Goal: Information Seeking & Learning: Learn about a topic

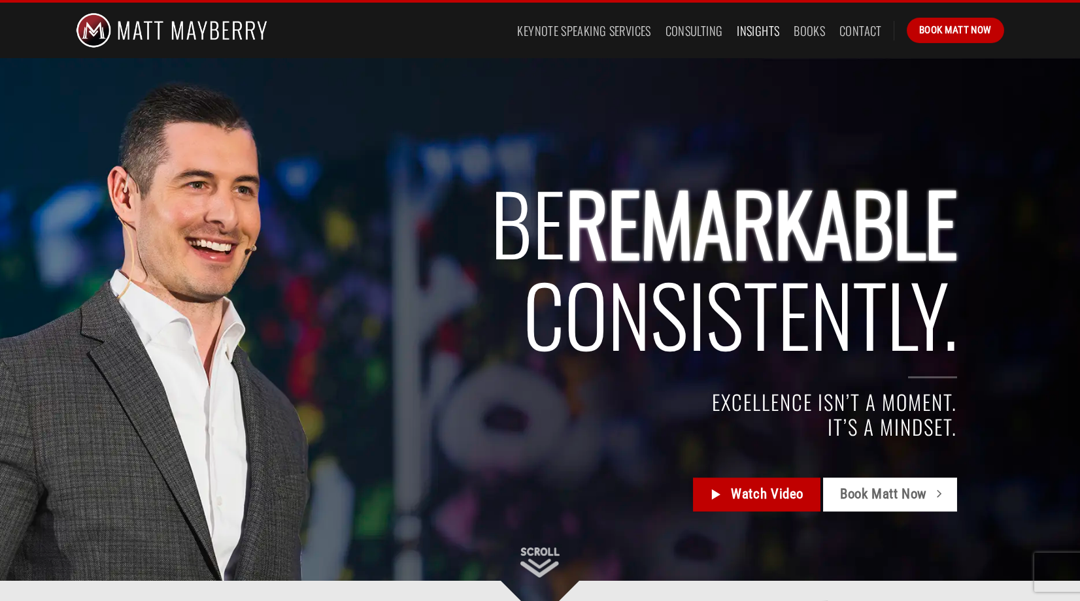
click at [756, 31] on link "Insights" at bounding box center [758, 31] width 42 height 24
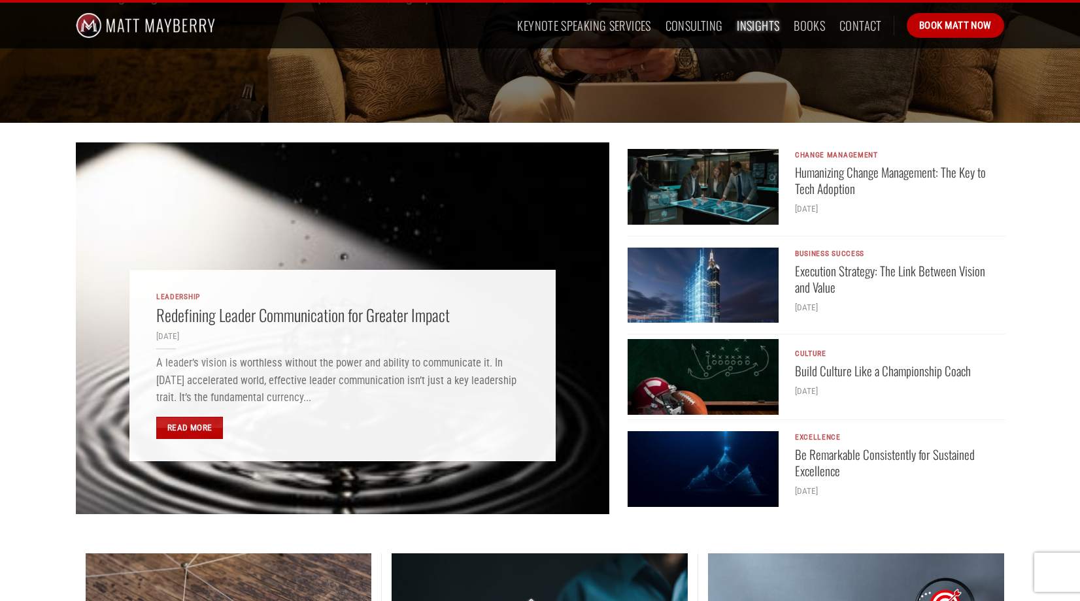
scroll to position [260, 0]
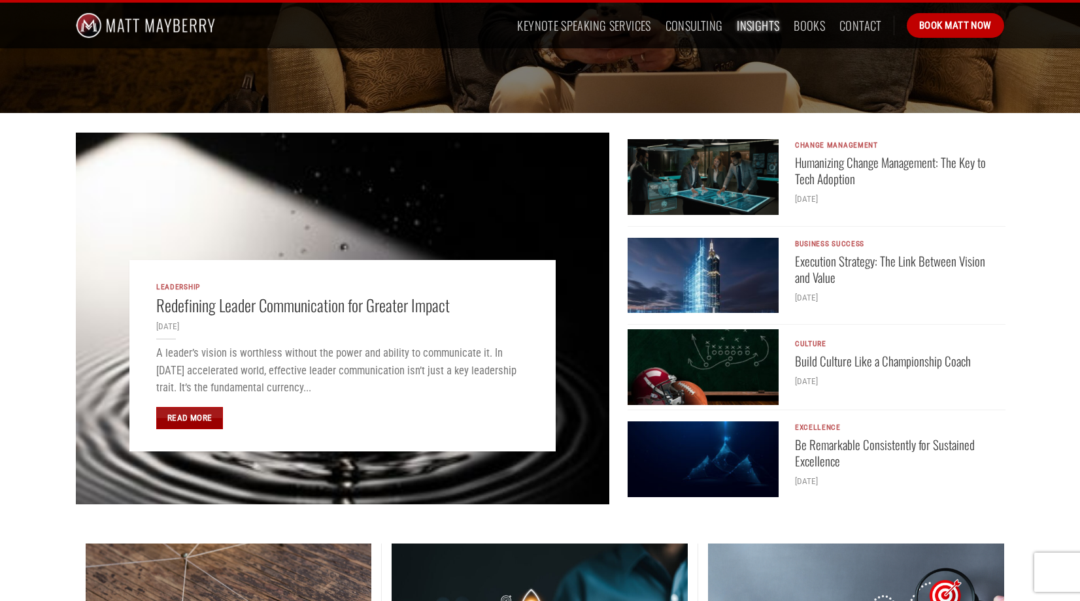
click at [194, 418] on link "Read More" at bounding box center [189, 418] width 67 height 22
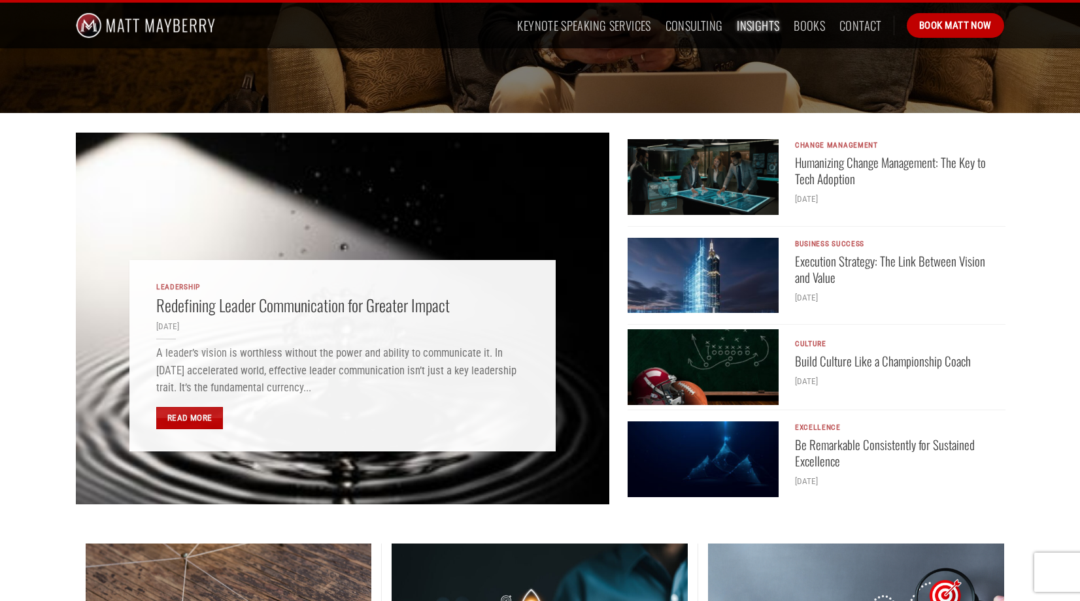
click at [684, 176] on img "Humanizing Change Management: The Key to Tech Adoption" at bounding box center [703, 177] width 151 height 76
click at [667, 275] on img "Execution Strategy: The Link Between Vision and Value" at bounding box center [703, 276] width 151 height 76
click at [686, 464] on img "Be Remarkable Consistently for Sustained Excellence" at bounding box center [703, 460] width 151 height 76
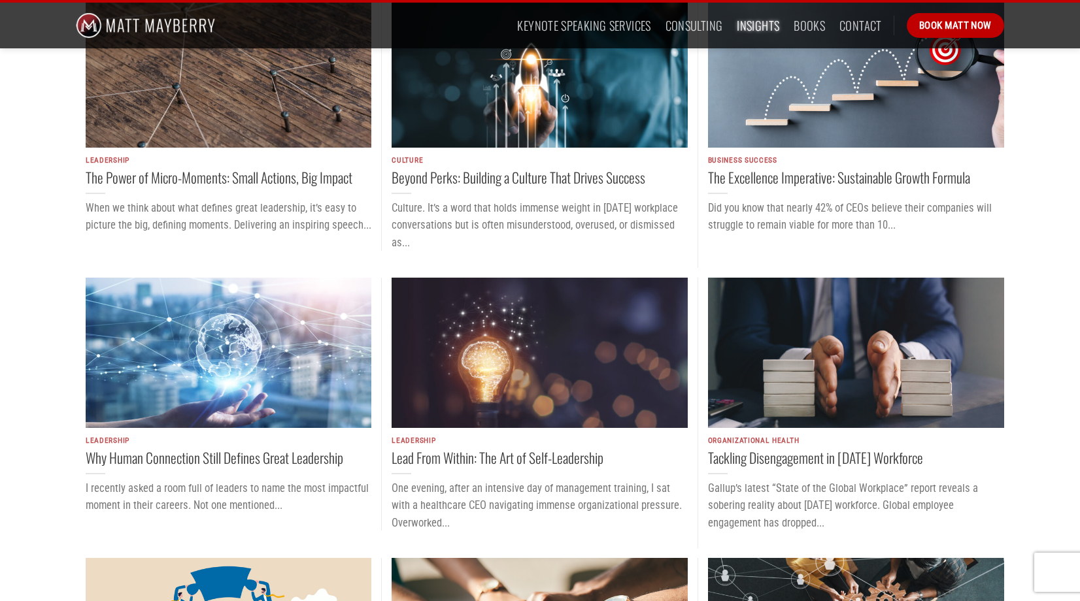
scroll to position [808, 0]
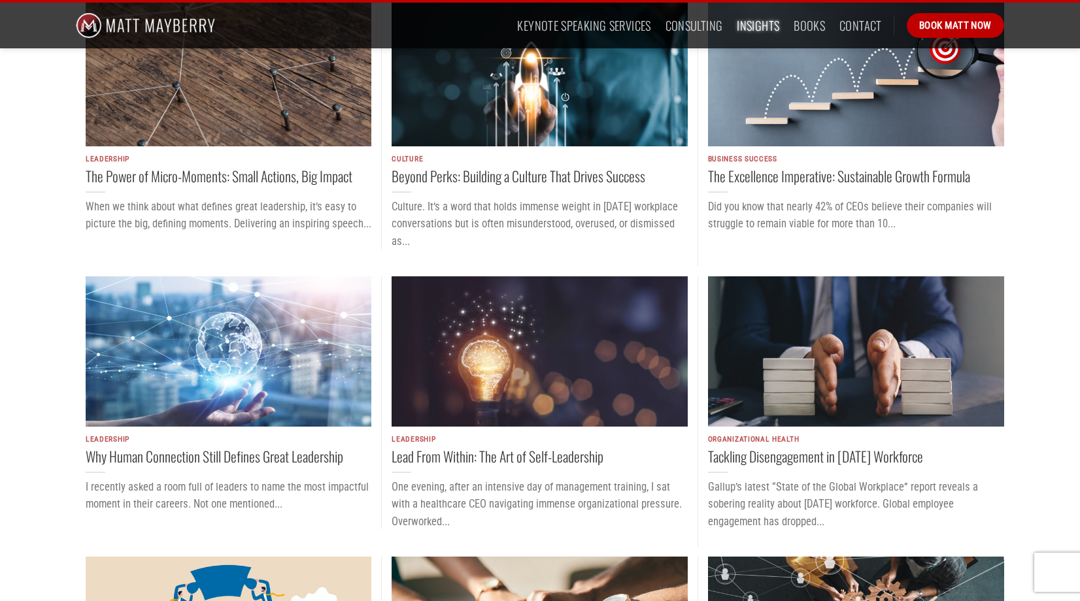
click at [829, 100] on img "The Excellence Imperative: Sustainable Growth Formula" at bounding box center [856, 71] width 296 height 150
click at [243, 342] on img "Why Human Connection Still Defines Great Leadership" at bounding box center [229, 352] width 286 height 150
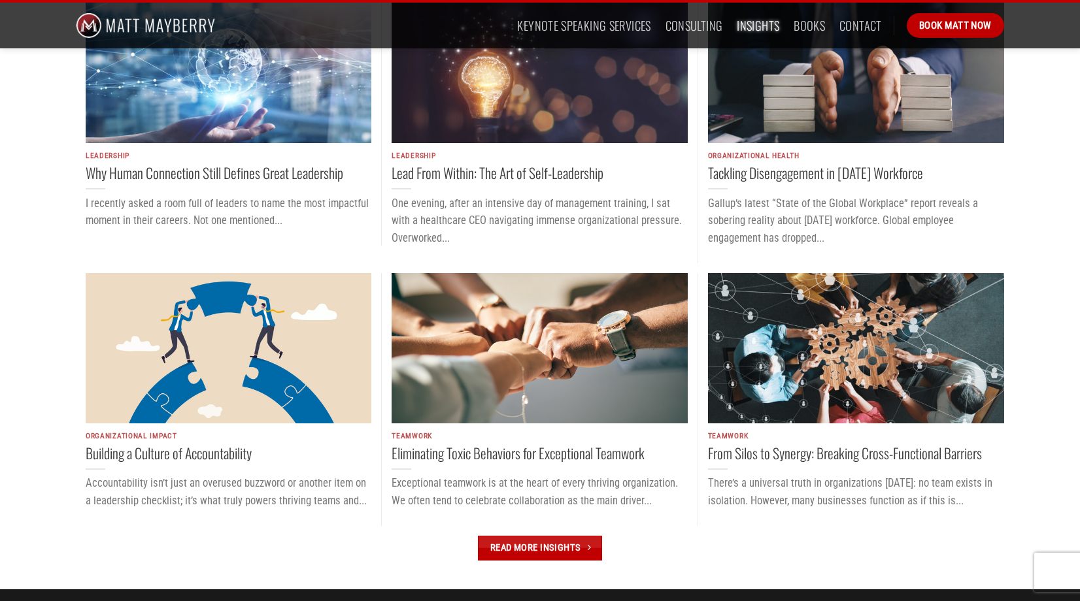
scroll to position [1015, 0]
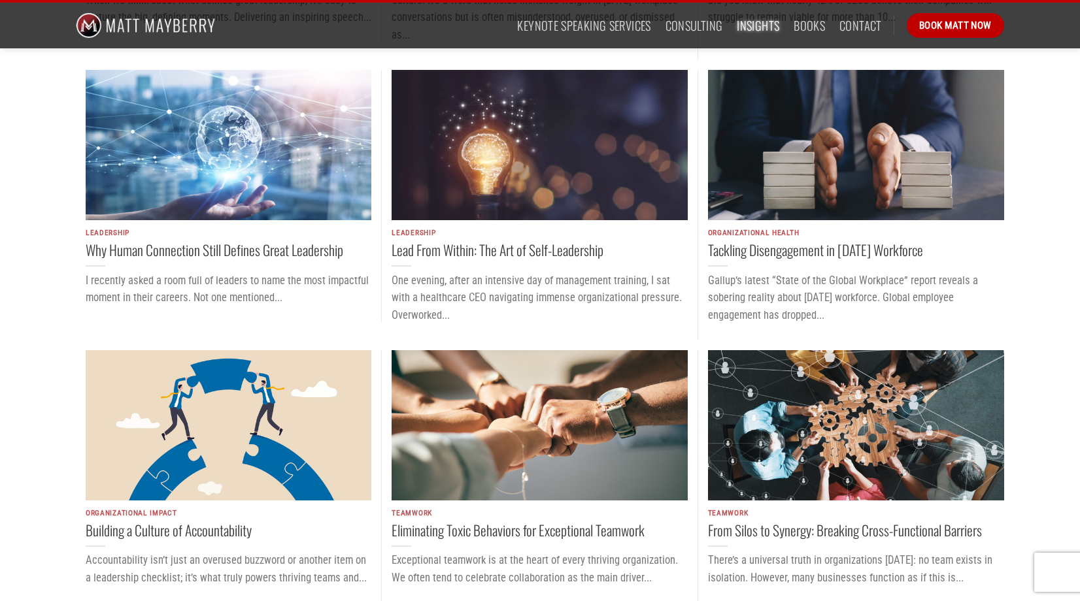
click at [515, 153] on img "Lead From Within: The Art of Self-Leadership" at bounding box center [540, 145] width 296 height 150
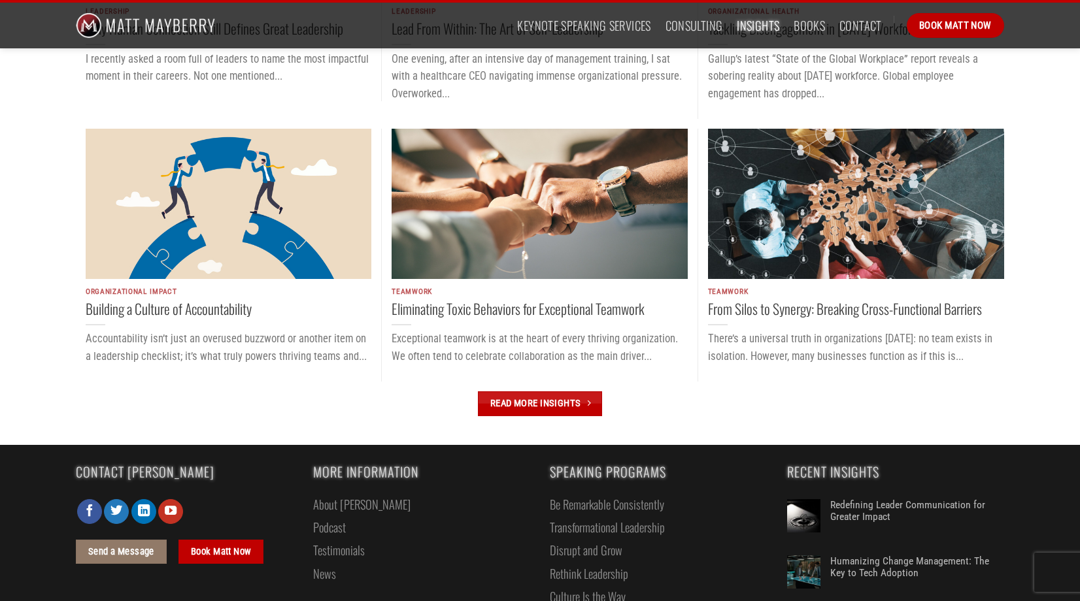
scroll to position [1253, 0]
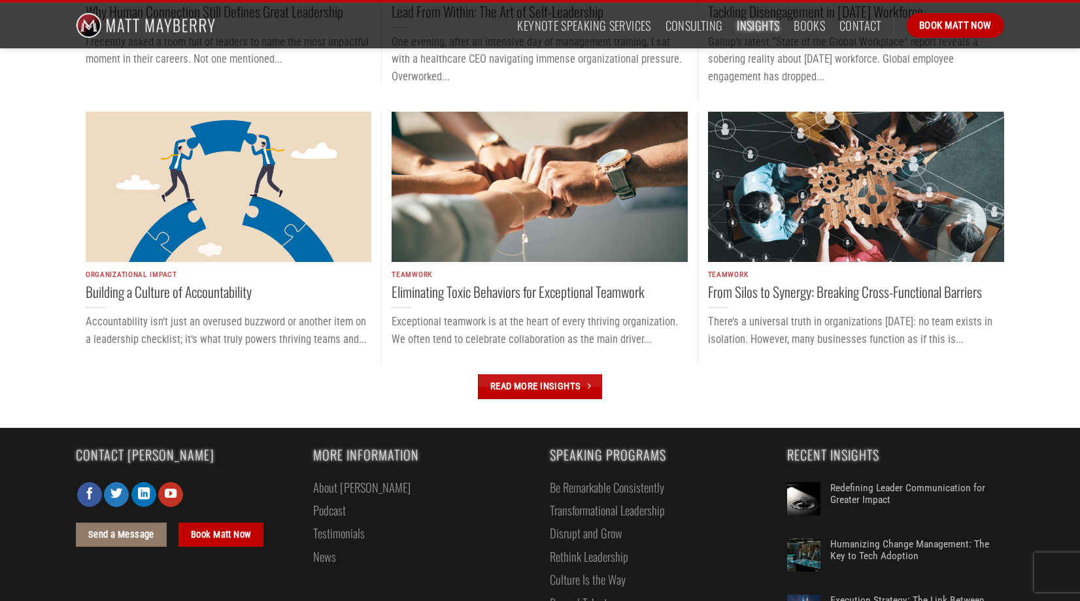
click at [792, 221] on img "From Silos to Synergy: Breaking Cross-Functional Barriers" at bounding box center [856, 187] width 296 height 150
click at [532, 387] on link "Read More Insights" at bounding box center [540, 387] width 124 height 24
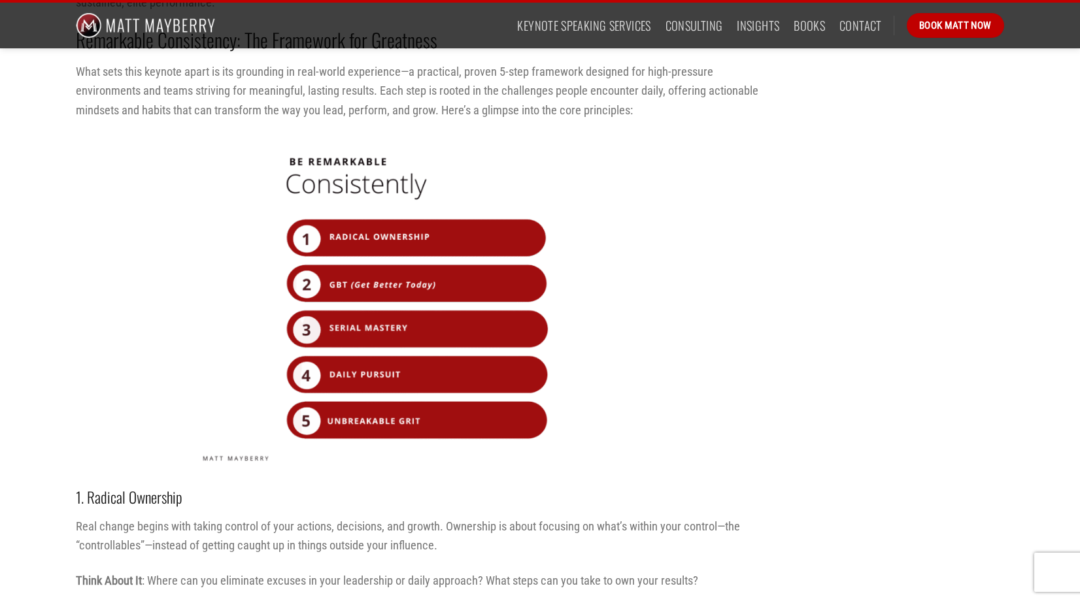
scroll to position [1279, 0]
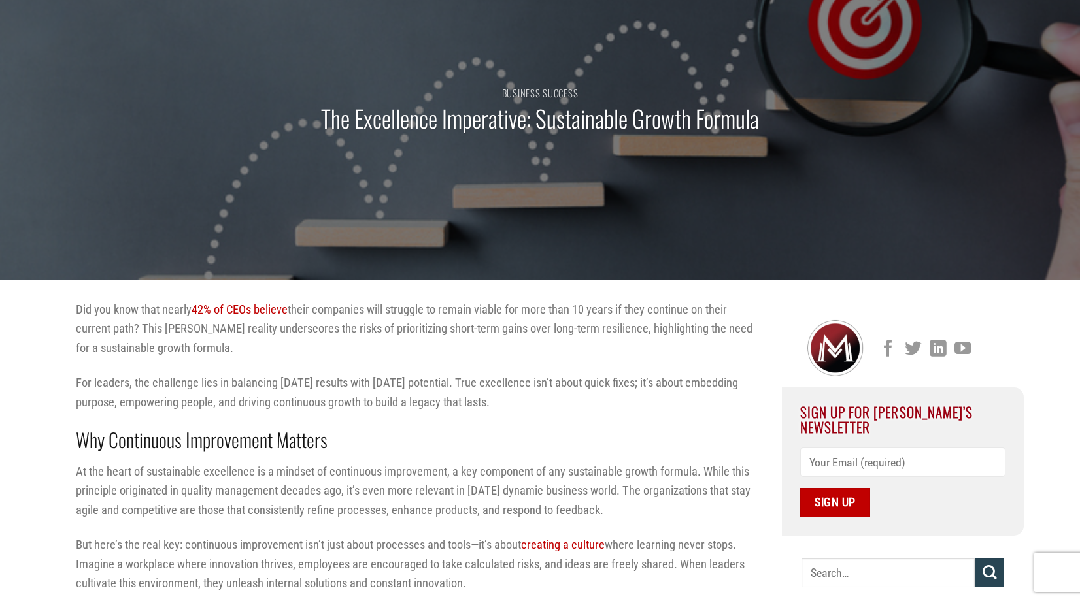
scroll to position [141, 0]
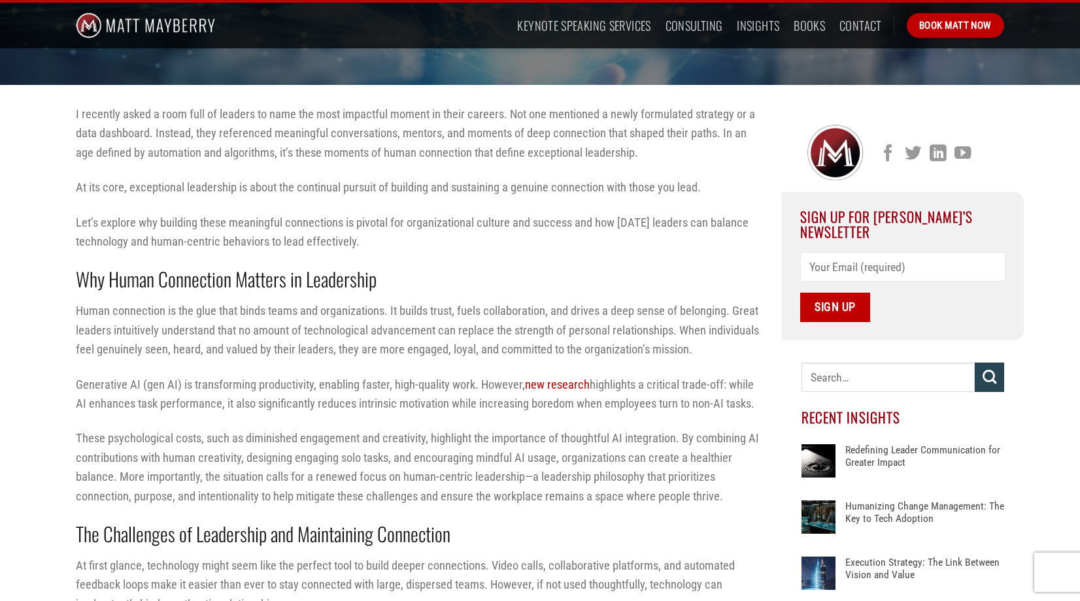
scroll to position [437, 0]
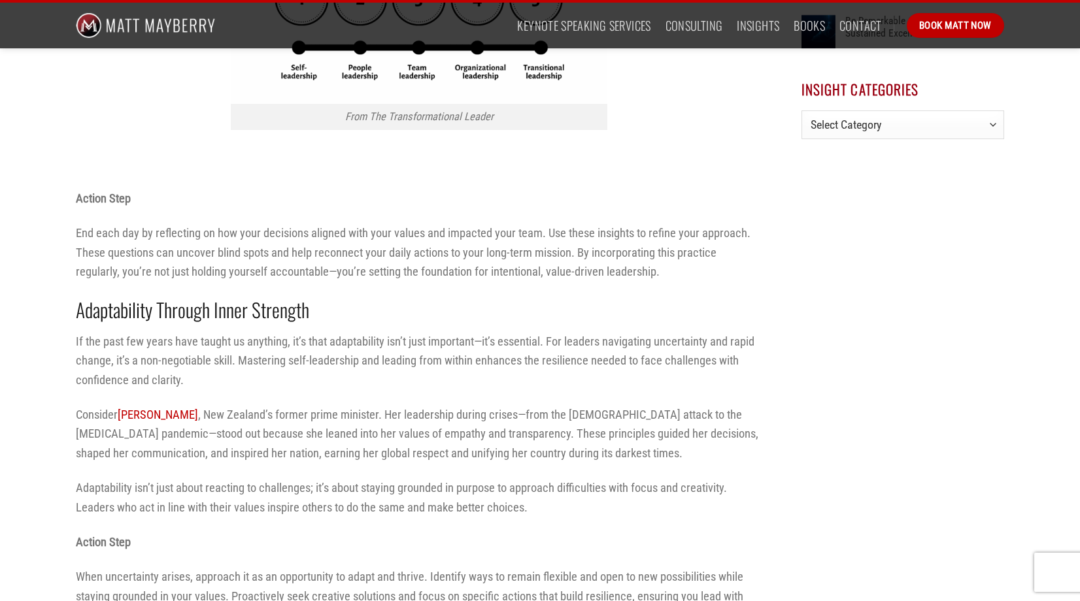
scroll to position [1136, 0]
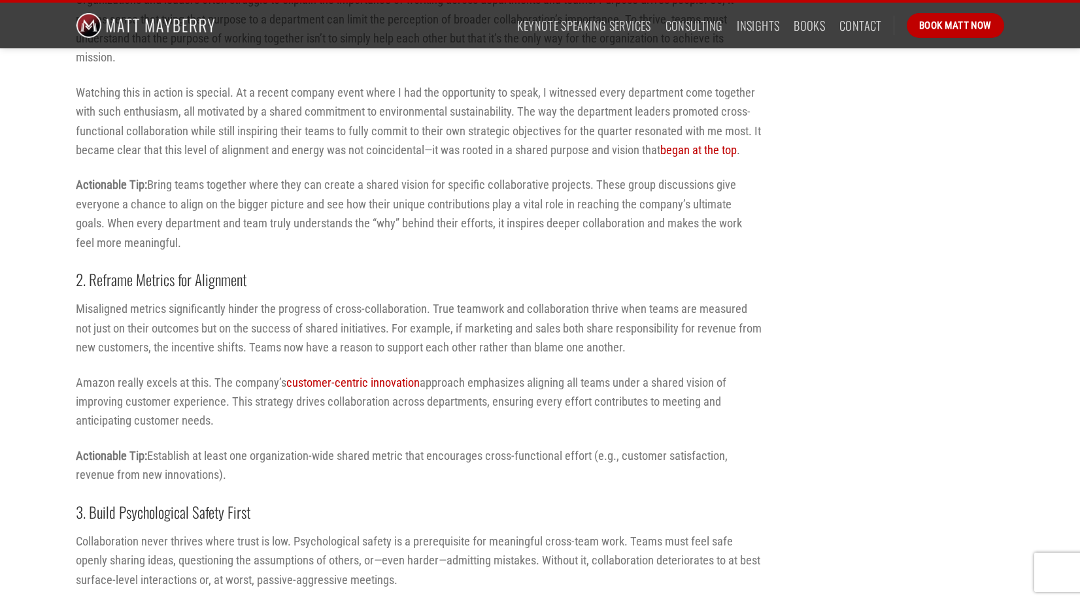
scroll to position [1678, 0]
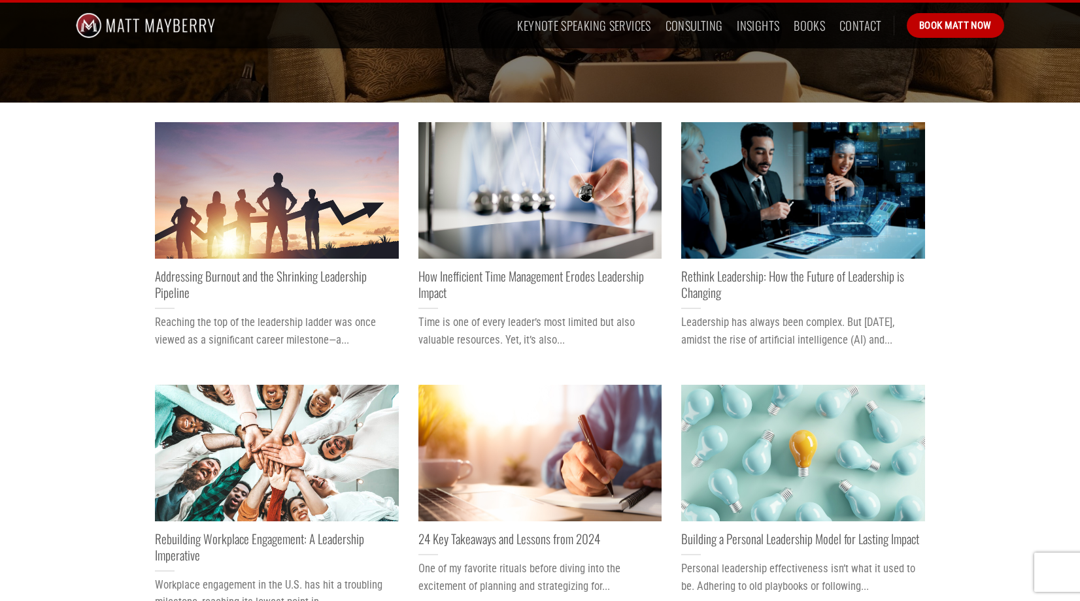
scroll to position [326, 0]
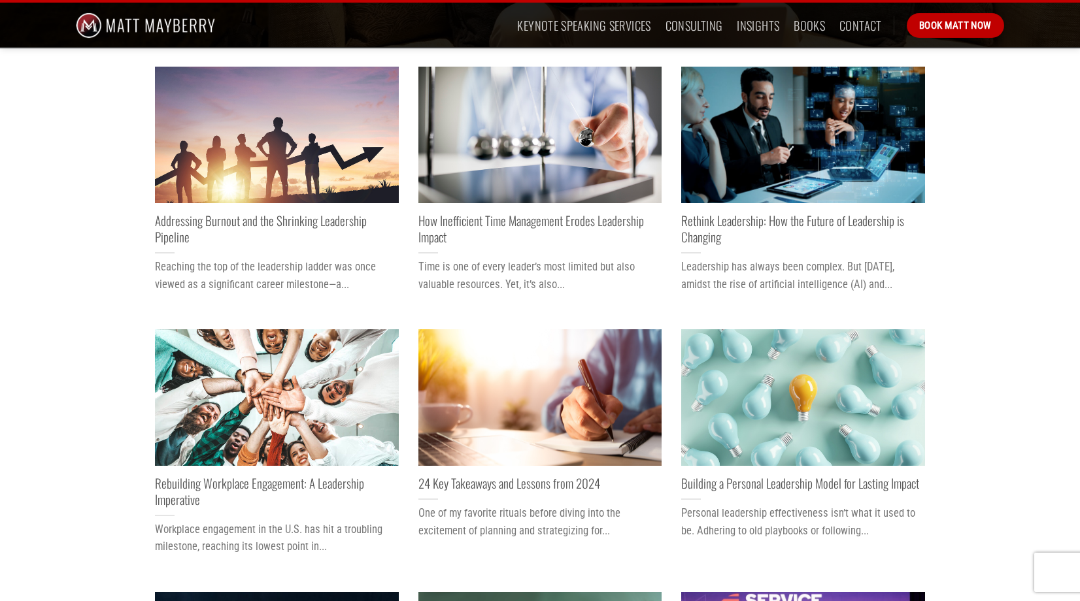
click at [254, 122] on img "Addressing Burnout and the Shrinking Leadership Pipeline" at bounding box center [277, 135] width 244 height 137
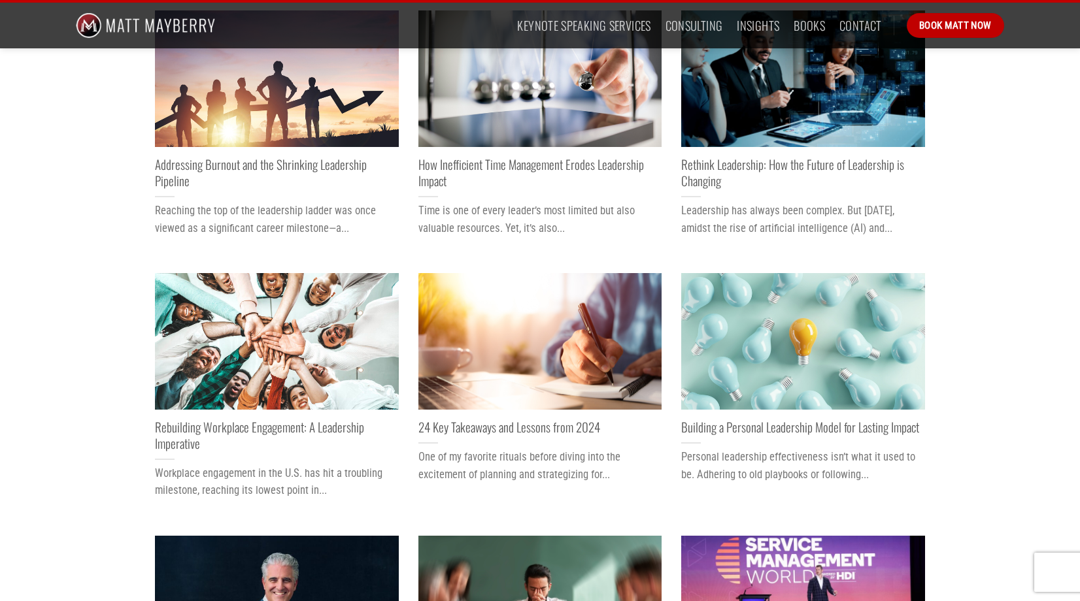
scroll to position [337, 0]
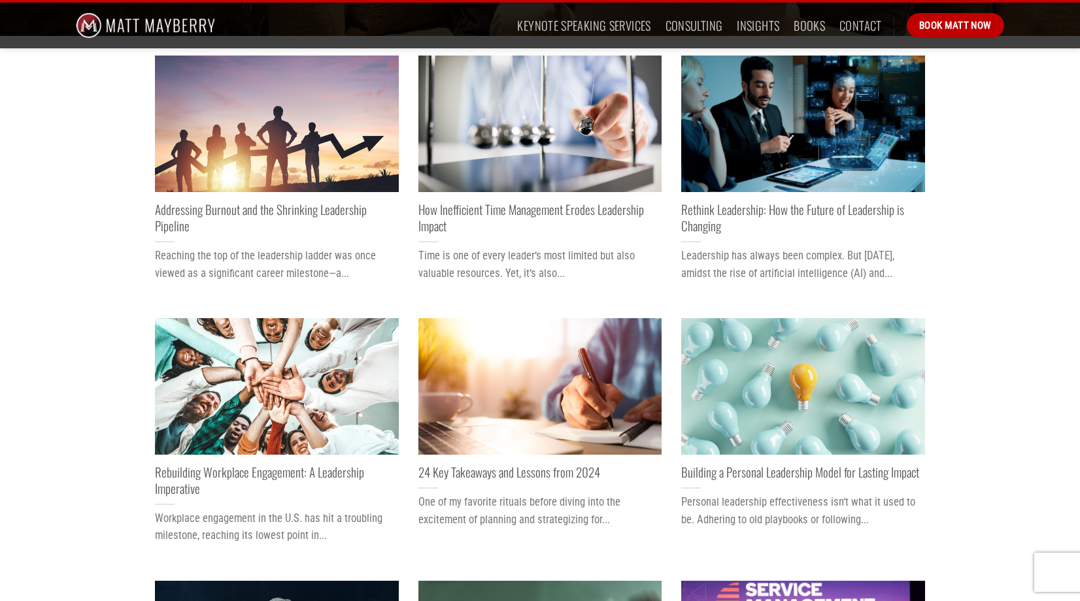
click at [774, 123] on img "Rethink Leadership: How the Future of Leadership is Changing" at bounding box center [803, 124] width 244 height 137
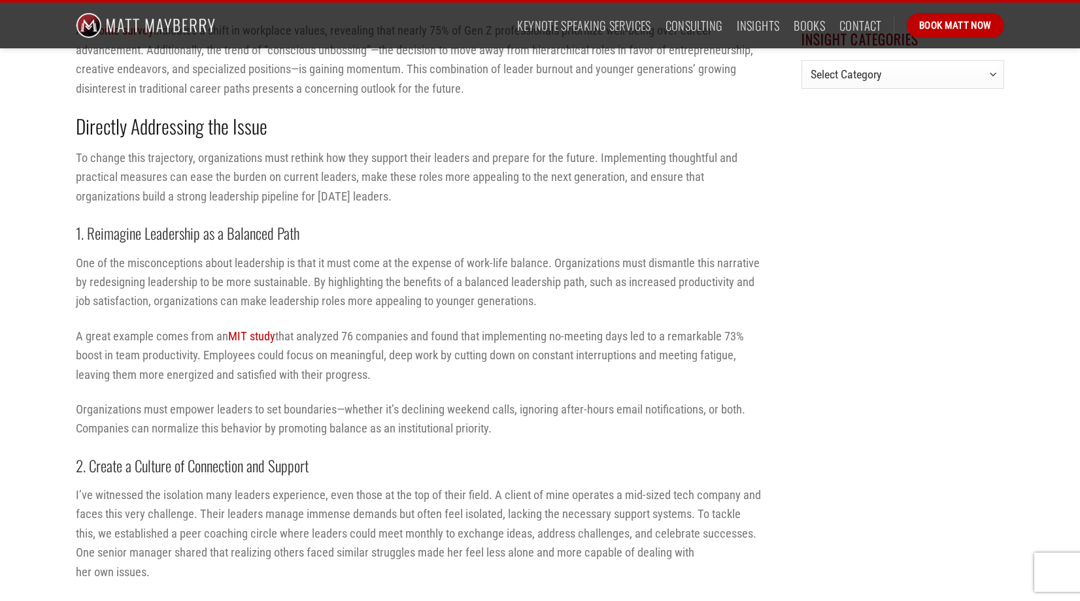
scroll to position [1051, 0]
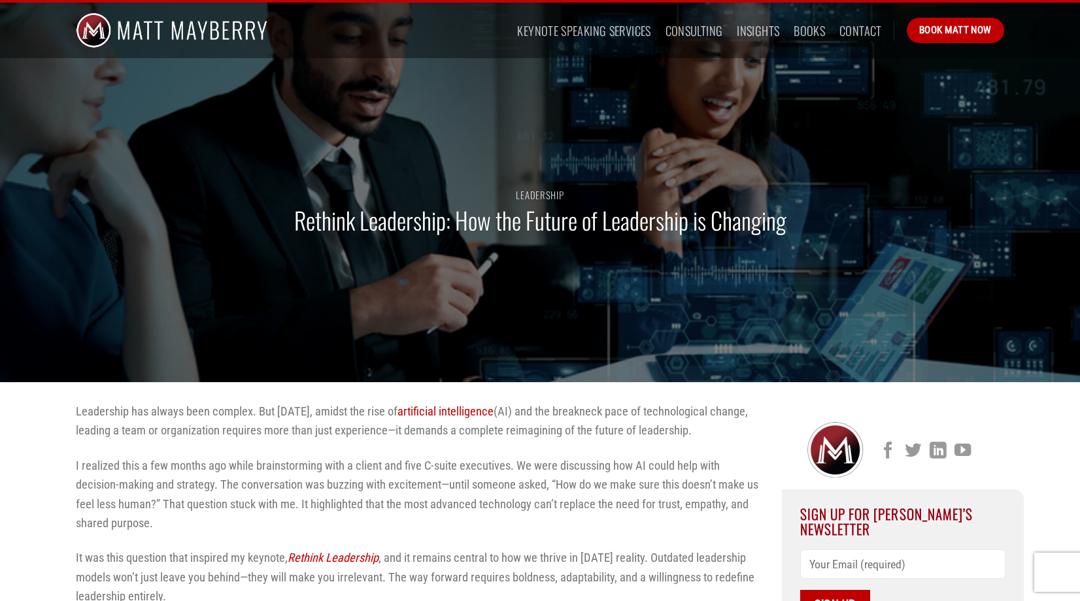
click at [273, 409] on p "Leadership has always been complex. But today, amidst the rise of artificial in…" at bounding box center [419, 421] width 686 height 39
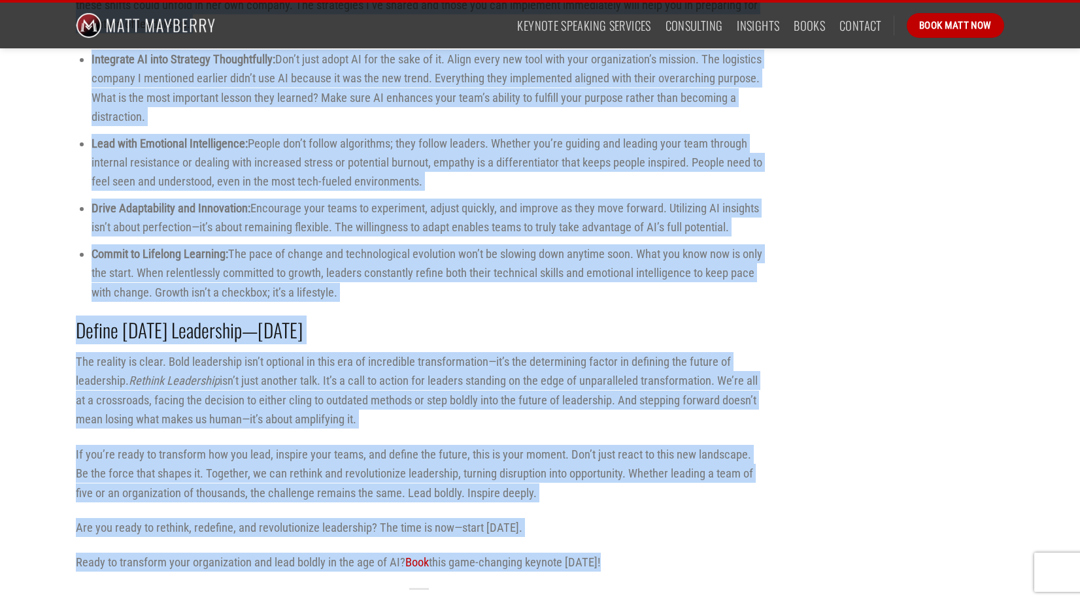
scroll to position [1863, 0]
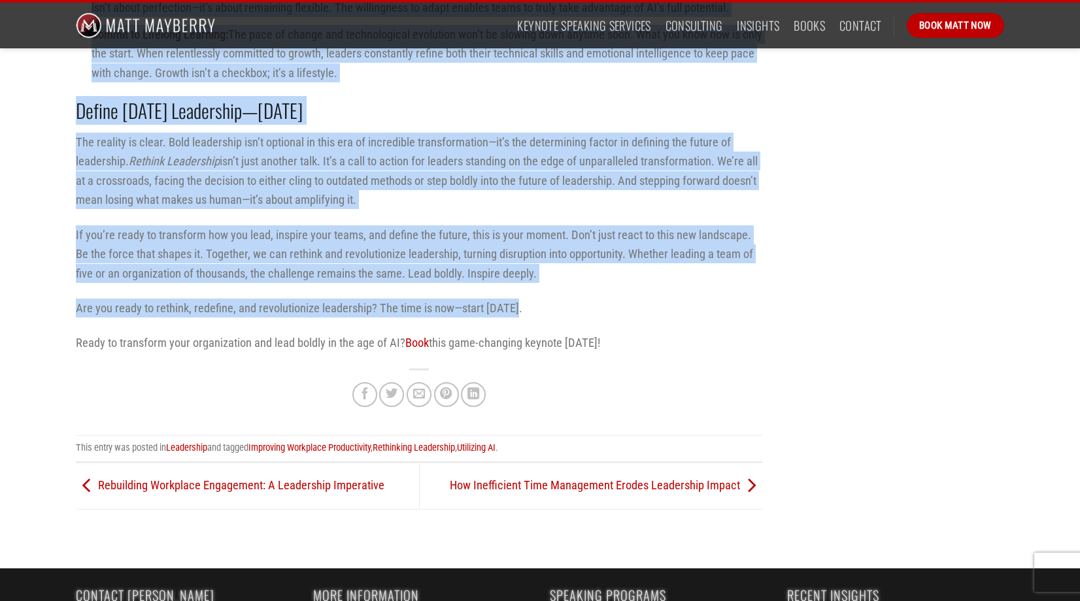
drag, startPoint x: 76, startPoint y: 194, endPoint x: 527, endPoint y: 286, distance: 460.4
copy div "Leadership has always been complex. But today, amidst the rise of artificial in…"
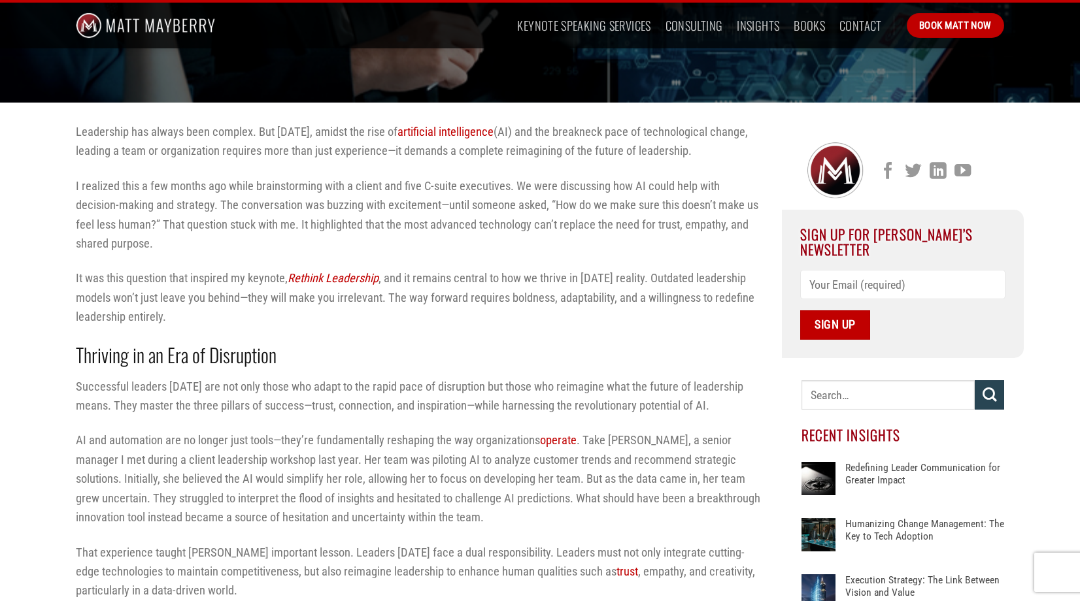
scroll to position [0, 0]
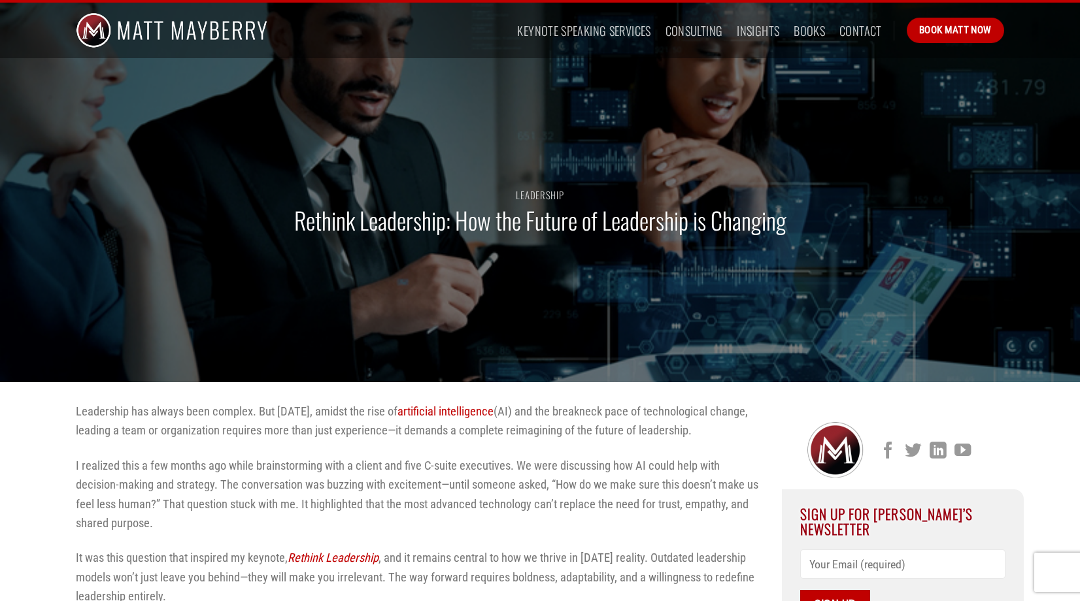
click at [302, 224] on h1 "Rethink Leadership: How the Future of Leadership is Changing" at bounding box center [540, 220] width 492 height 31
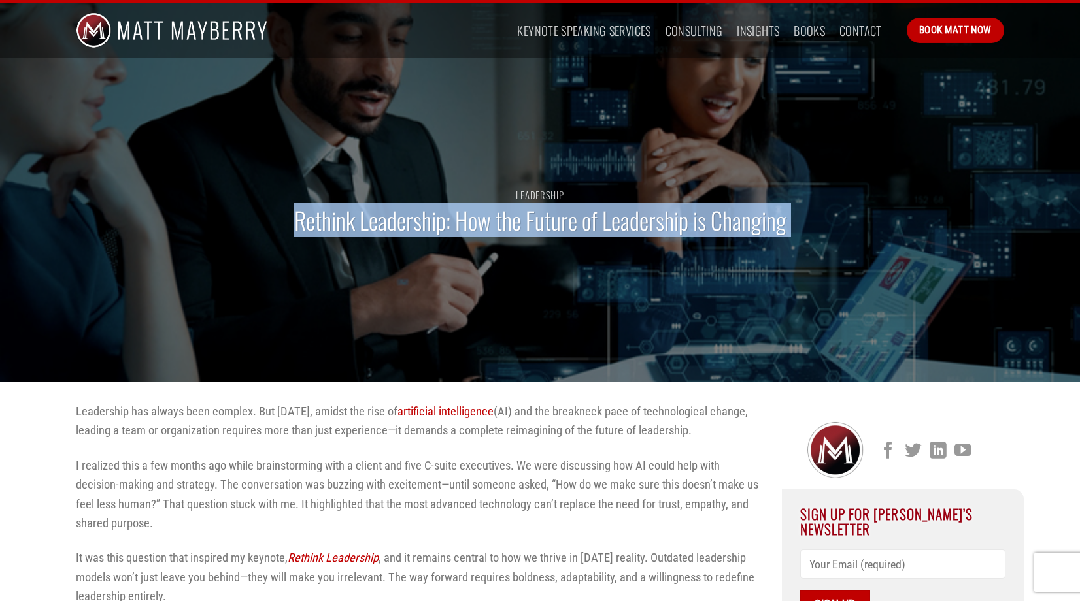
click at [302, 224] on h1 "Rethink Leadership: How the Future of Leadership is Changing" at bounding box center [540, 220] width 492 height 31
copy div "Rethink Leadership: How the Future of Leadership is Changing"
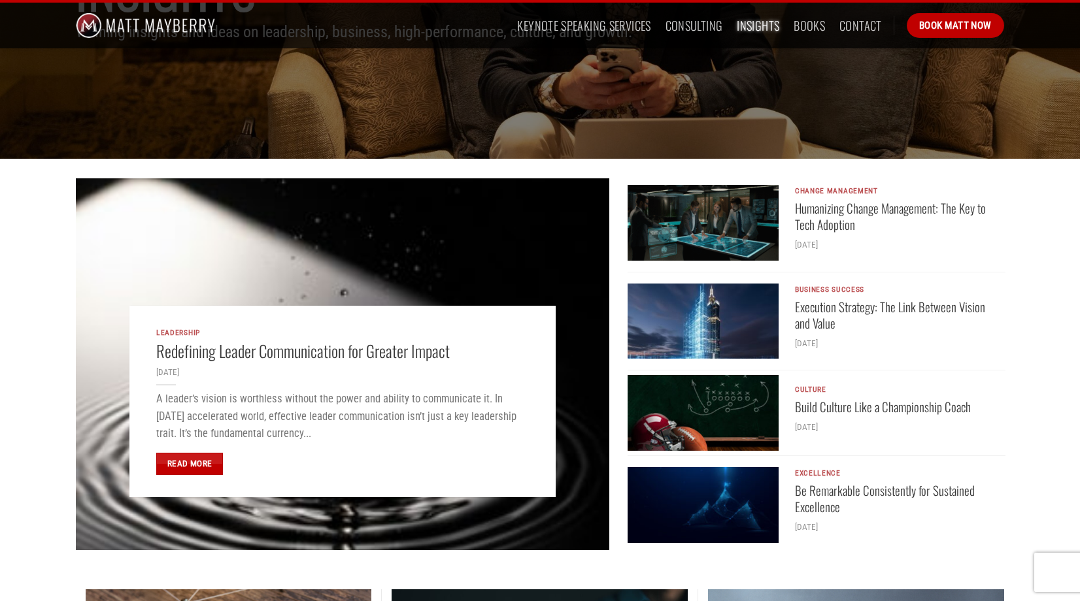
scroll to position [258, 0]
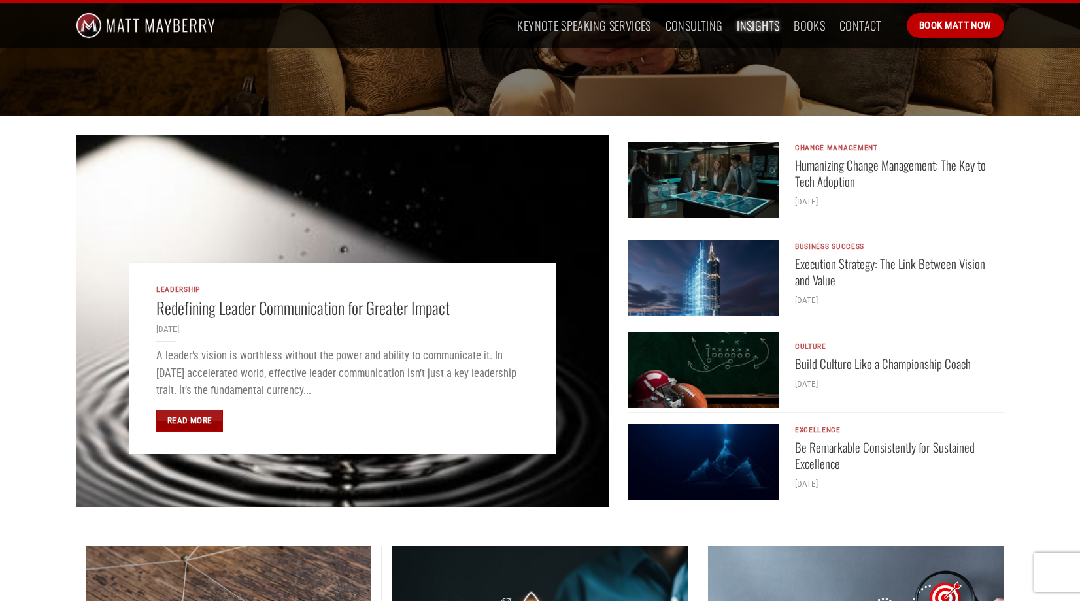
click at [199, 423] on link "Read More" at bounding box center [189, 421] width 67 height 22
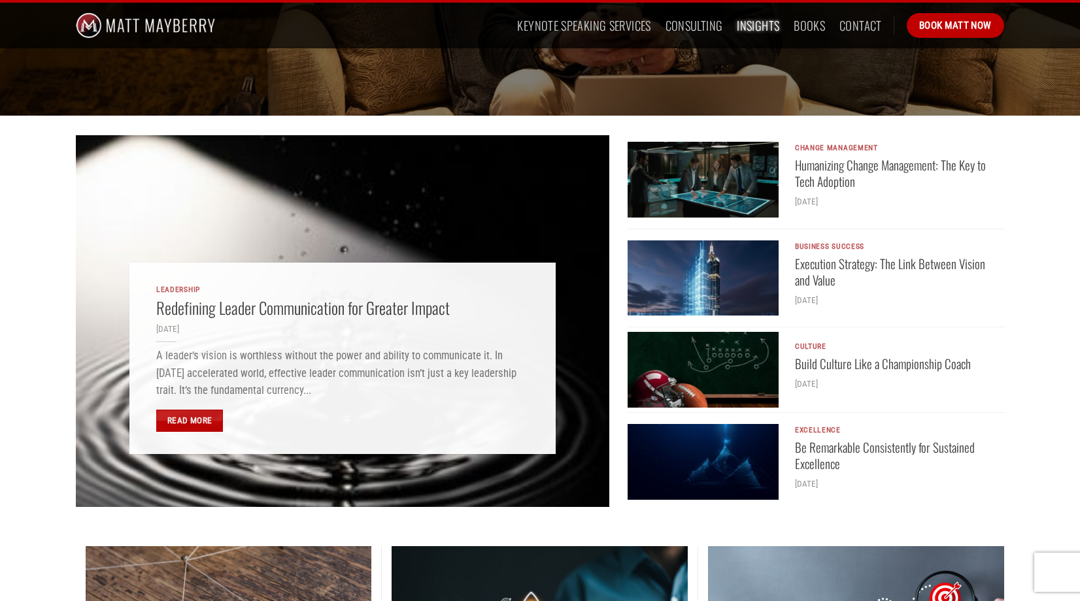
click at [696, 185] on img "Humanizing Change Management: The Key to Tech Adoption" at bounding box center [703, 180] width 151 height 76
click at [684, 271] on img "Execution Strategy: The Link Between Vision and Value" at bounding box center [703, 279] width 151 height 76
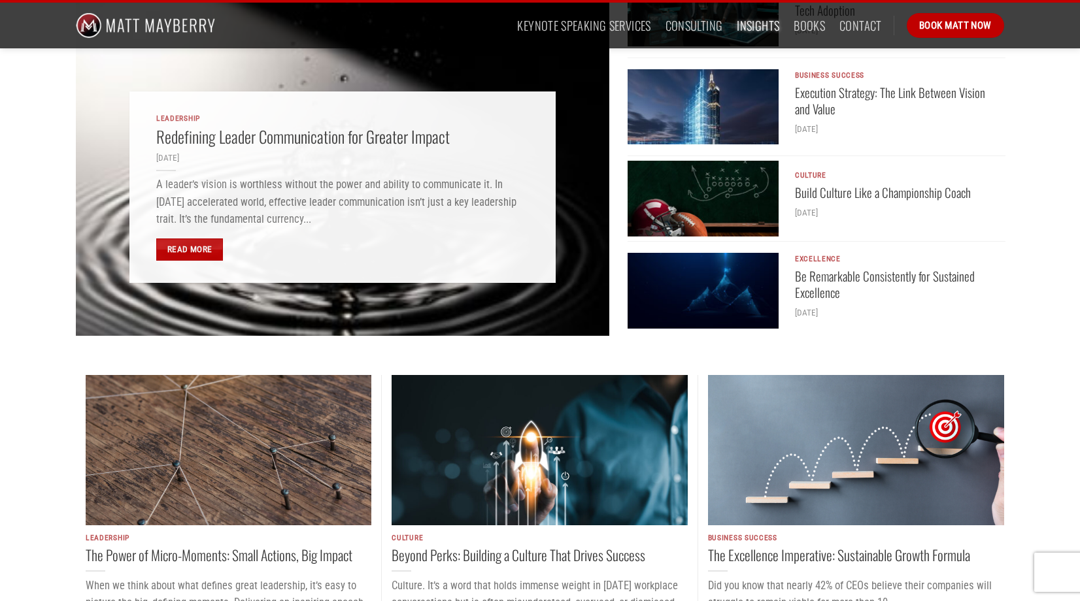
scroll to position [481, 0]
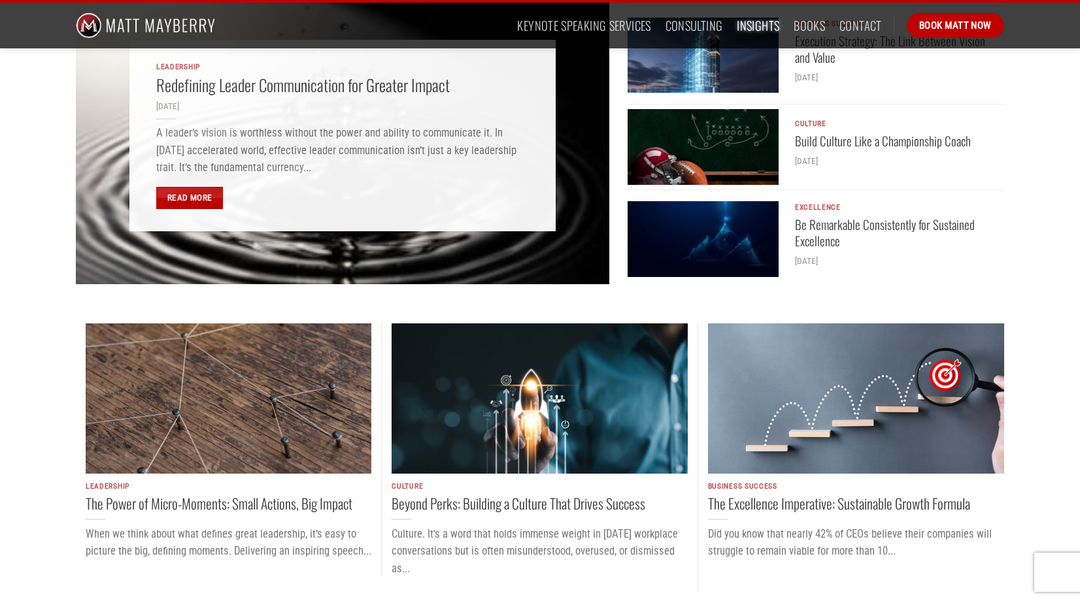
click at [695, 242] on img "Be Remarkable Consistently for Sustained Excellence" at bounding box center [703, 239] width 151 height 76
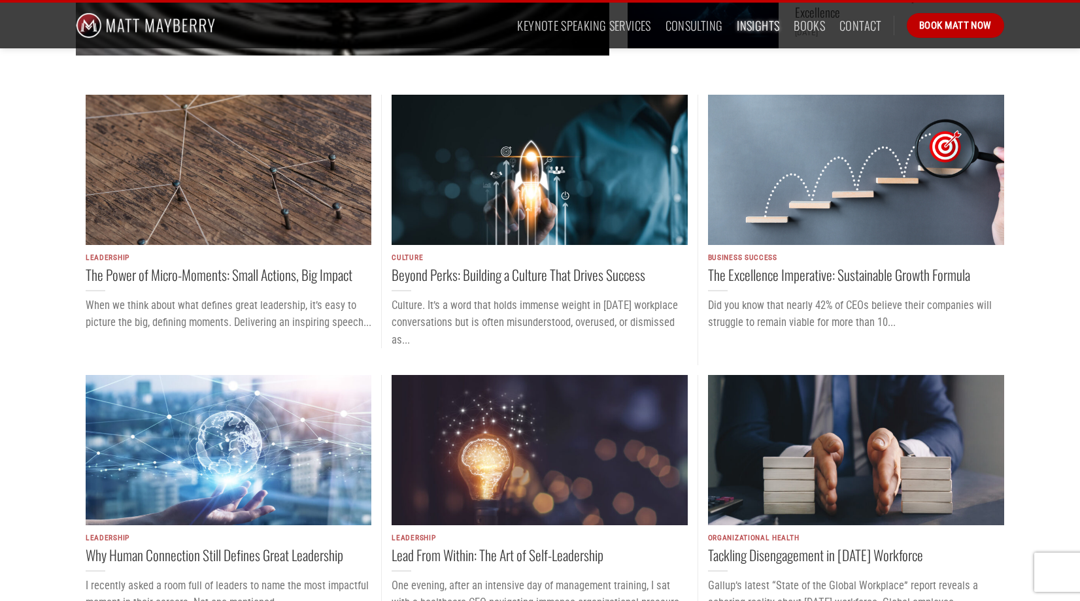
scroll to position [609, 0]
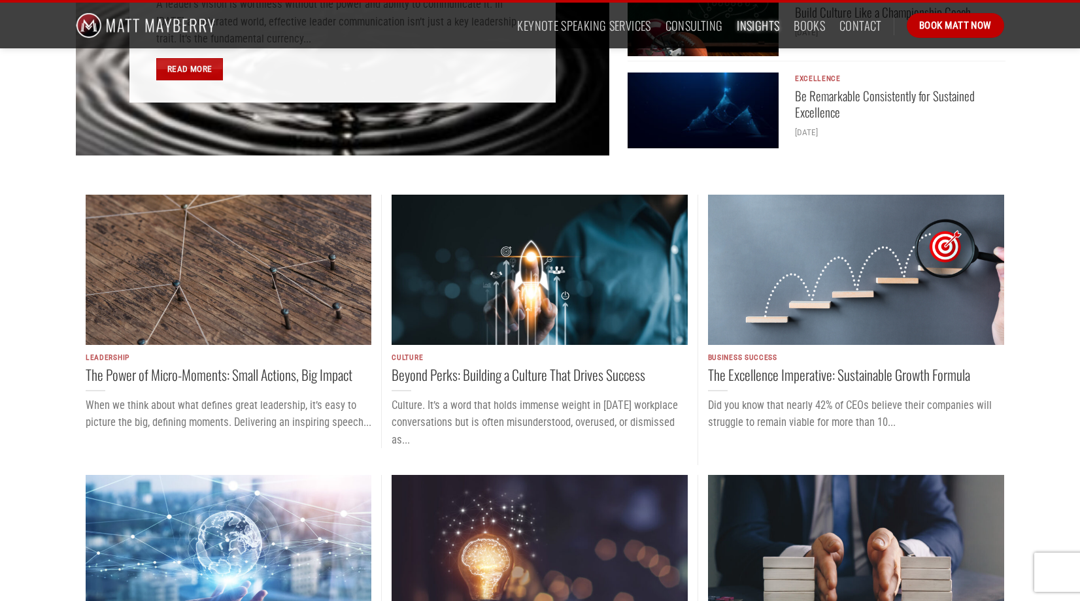
click at [692, 103] on img "Be Remarkable Consistently for Sustained Excellence" at bounding box center [703, 111] width 151 height 76
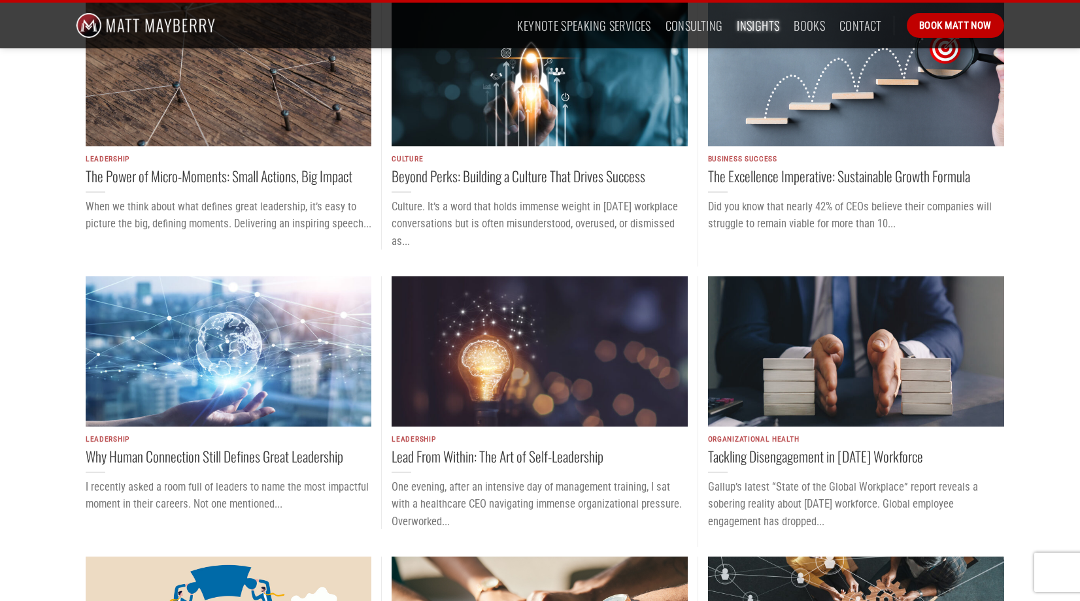
scroll to position [815, 0]
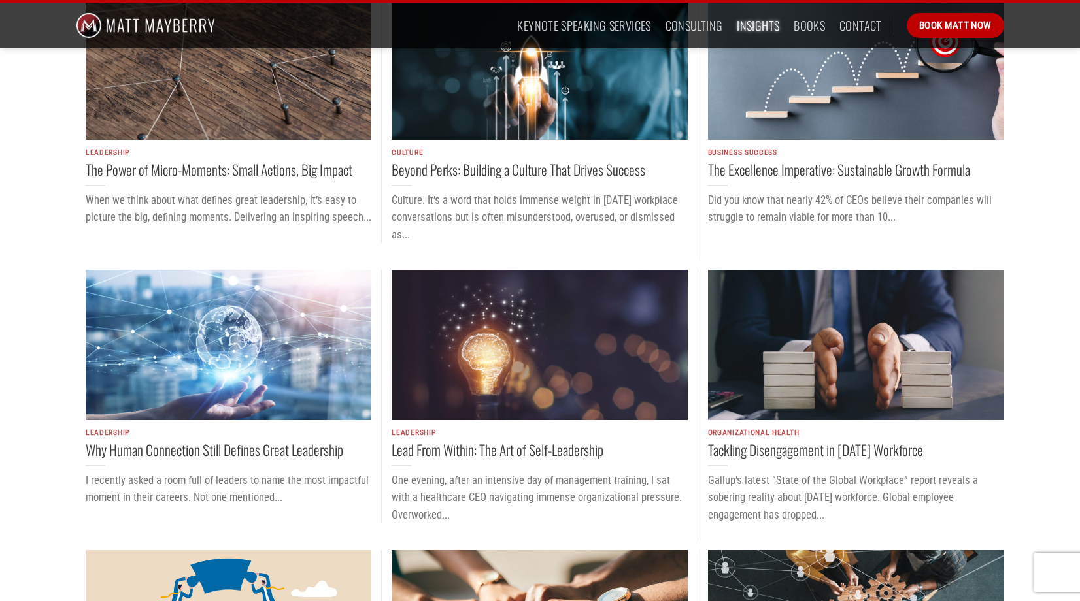
click at [222, 350] on img "Why Human Connection Still Defines Great Leadership" at bounding box center [229, 345] width 286 height 150
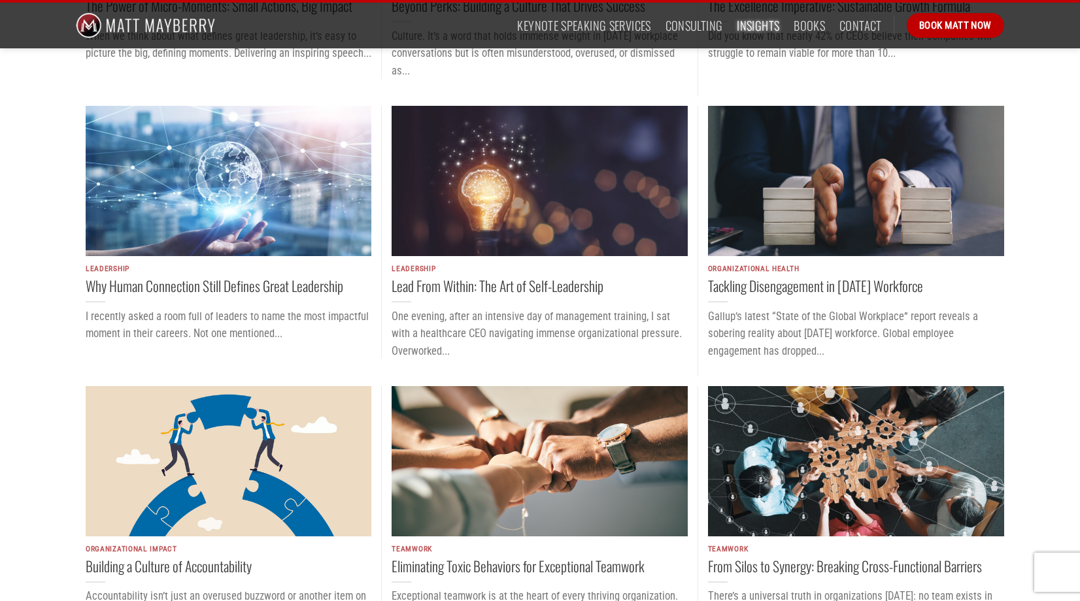
scroll to position [981, 0]
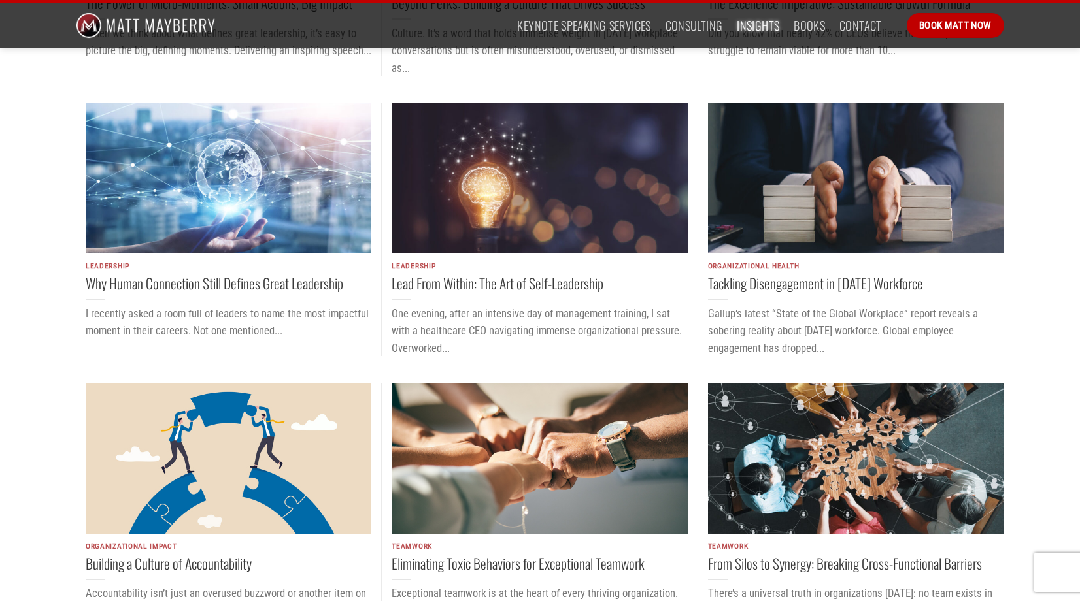
click at [509, 177] on img "Lead From Within: The Art of Self-Leadership" at bounding box center [540, 178] width 296 height 150
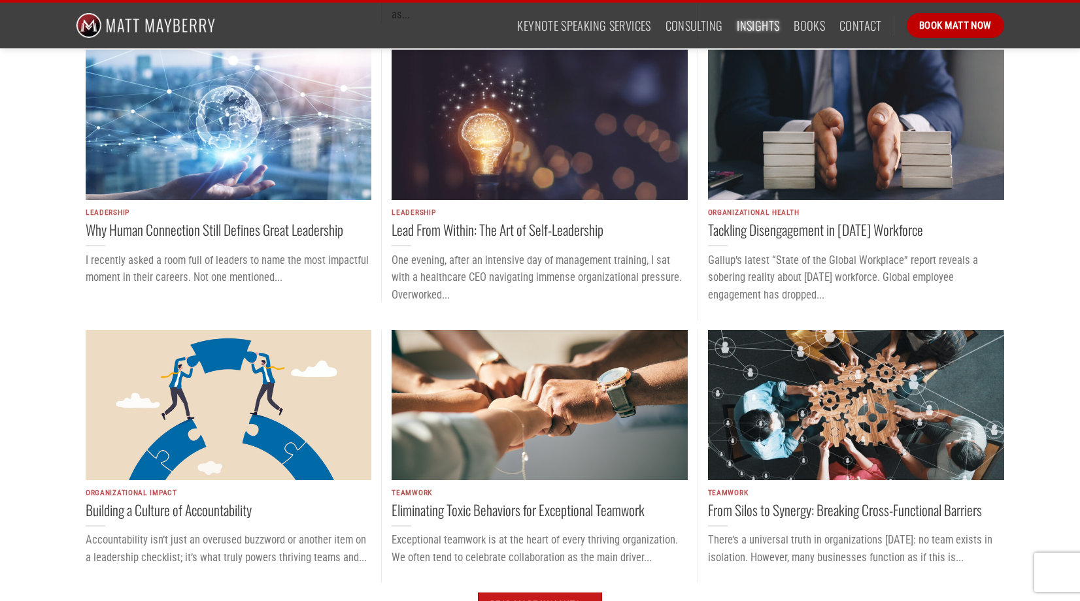
scroll to position [976, 0]
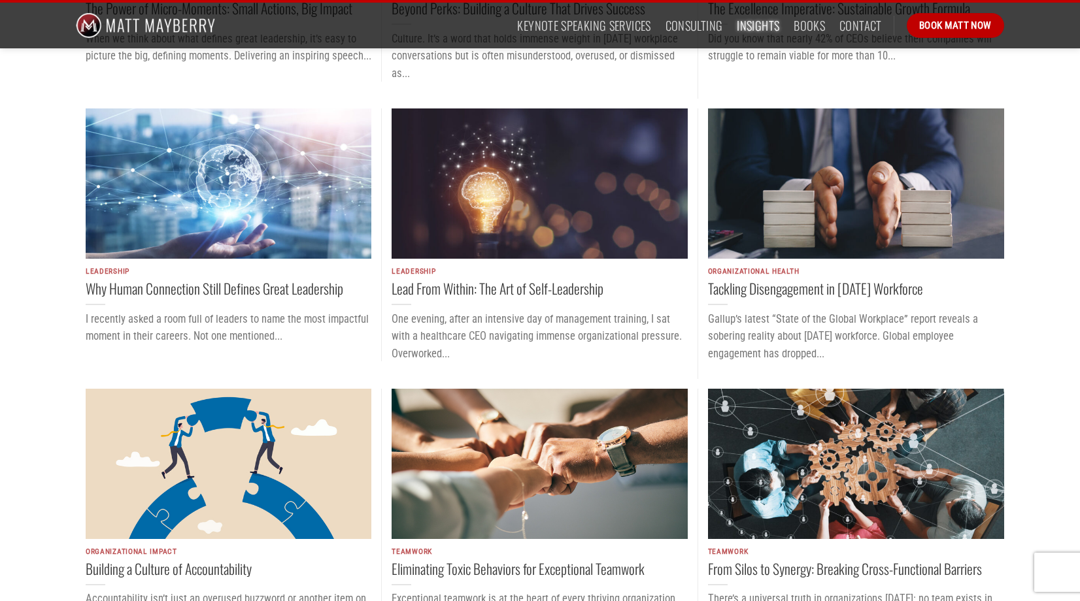
click at [808, 190] on img "Tackling Disengagement in Today’s Workforce" at bounding box center [856, 184] width 296 height 150
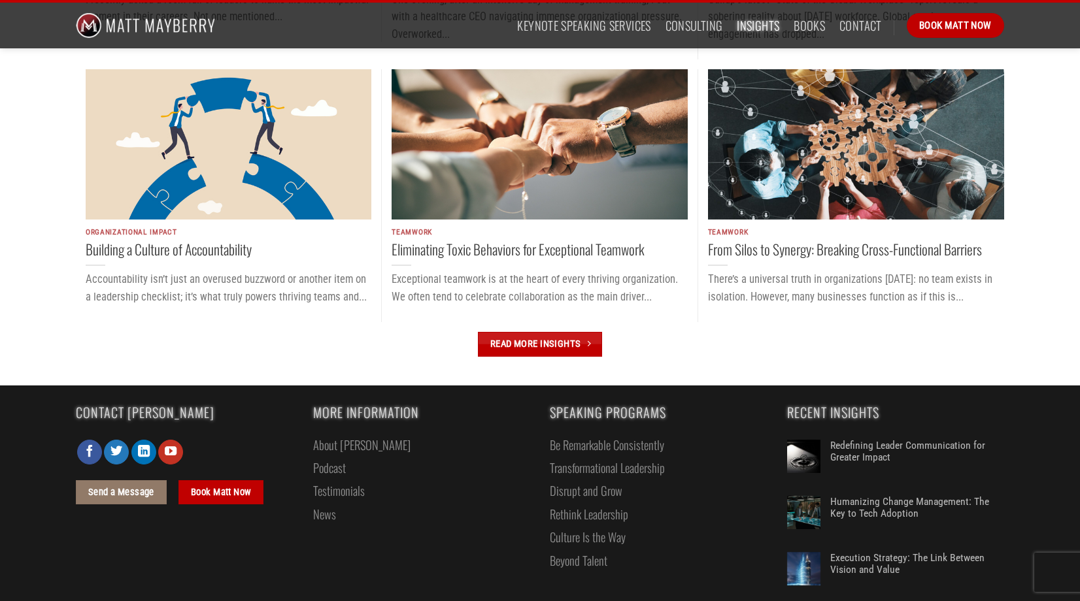
scroll to position [1315, 0]
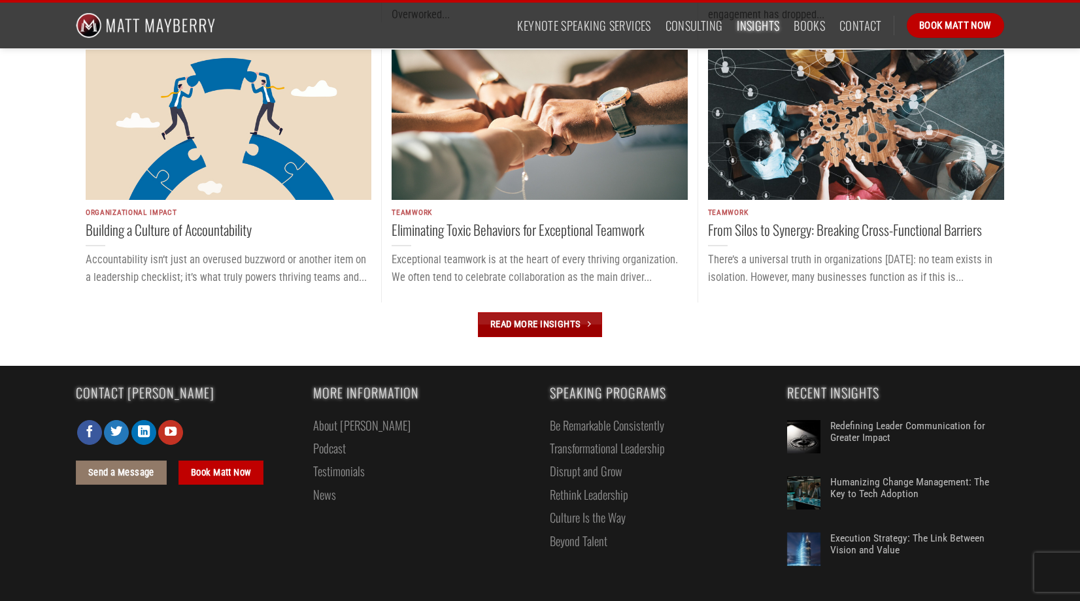
click at [549, 328] on link "Read More Insights" at bounding box center [540, 325] width 124 height 24
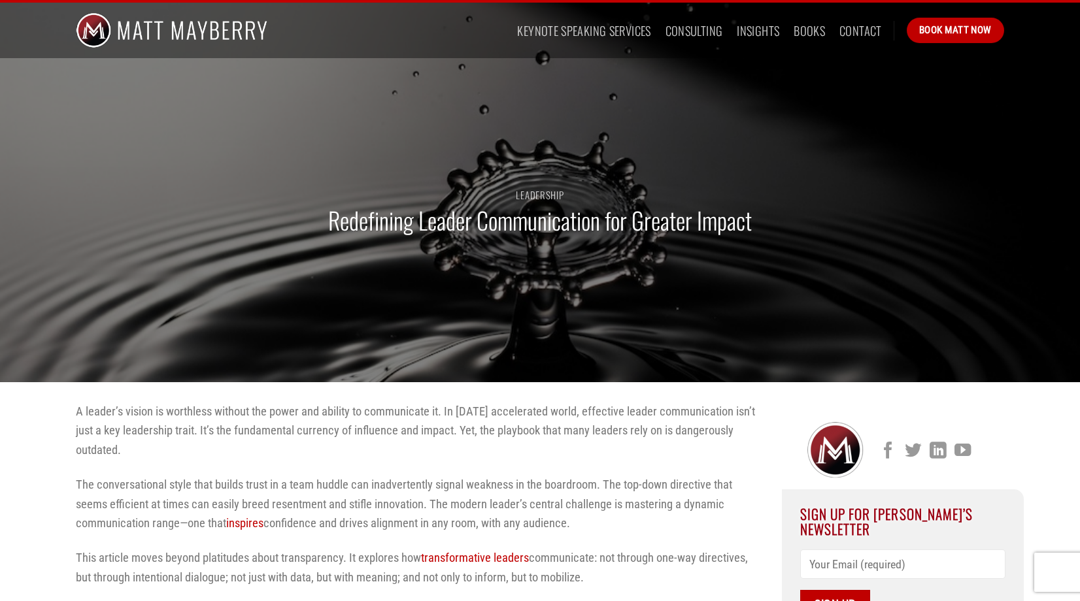
click at [492, 222] on h1 "Redefining Leader Communication for Greater Impact" at bounding box center [540, 220] width 424 height 31
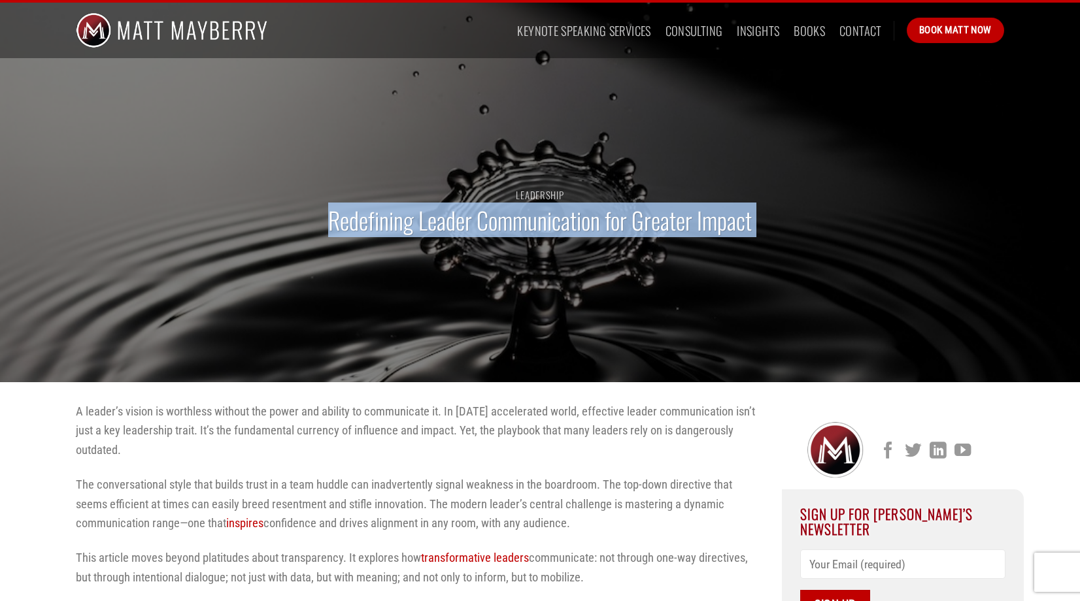
click at [492, 222] on h1 "Redefining Leader Communication for Greater Impact" at bounding box center [540, 220] width 424 height 31
copy div "Redefining Leader Communication for Greater Impact"
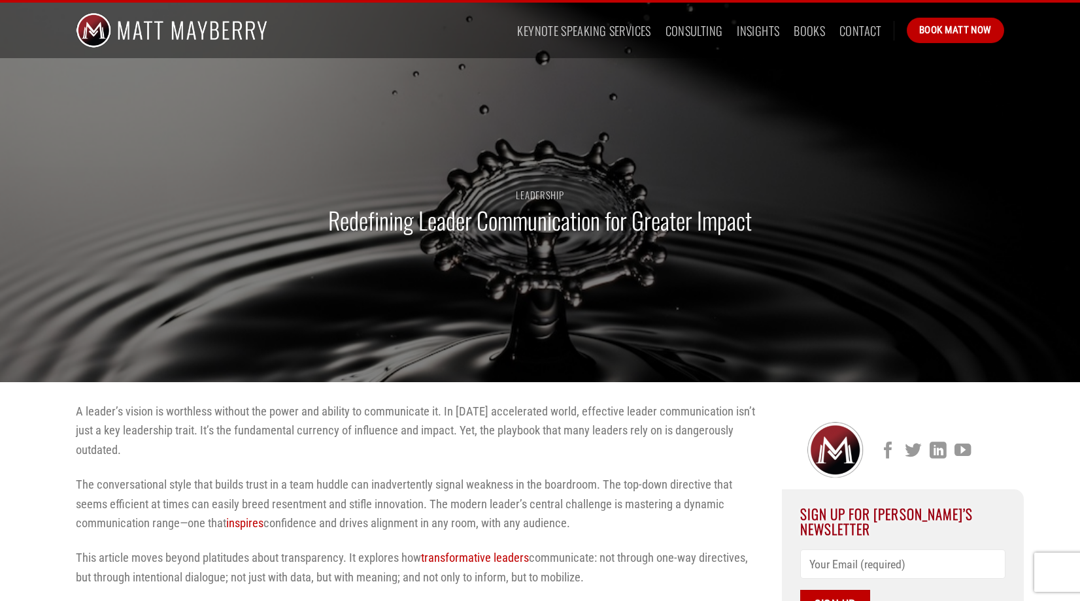
click at [258, 447] on p "A leader’s vision is worthless without the power and ability to communicate it.…" at bounding box center [419, 431] width 686 height 58
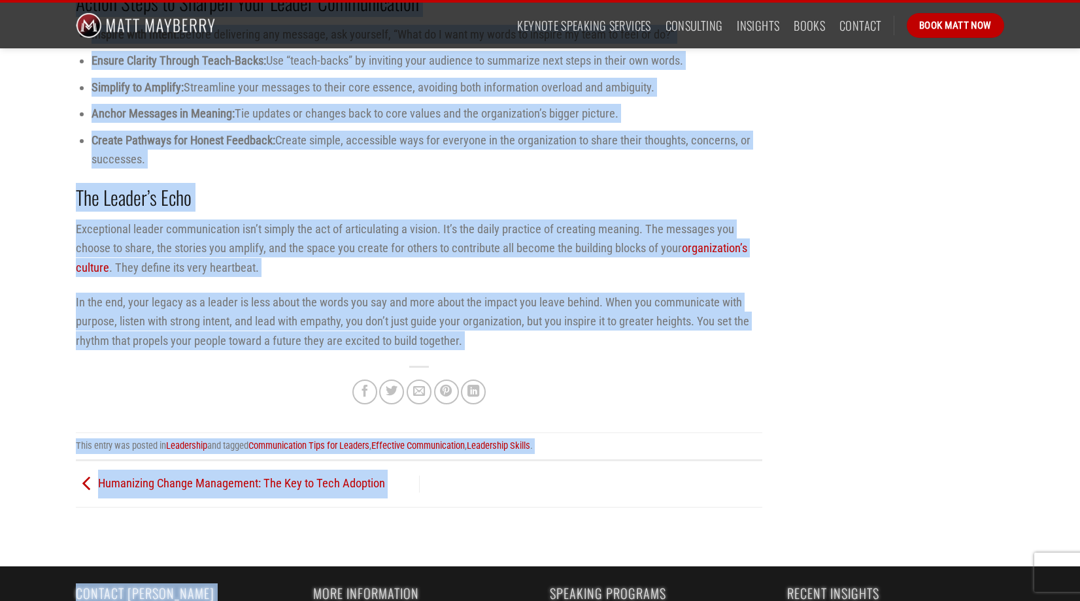
scroll to position [2481, 0]
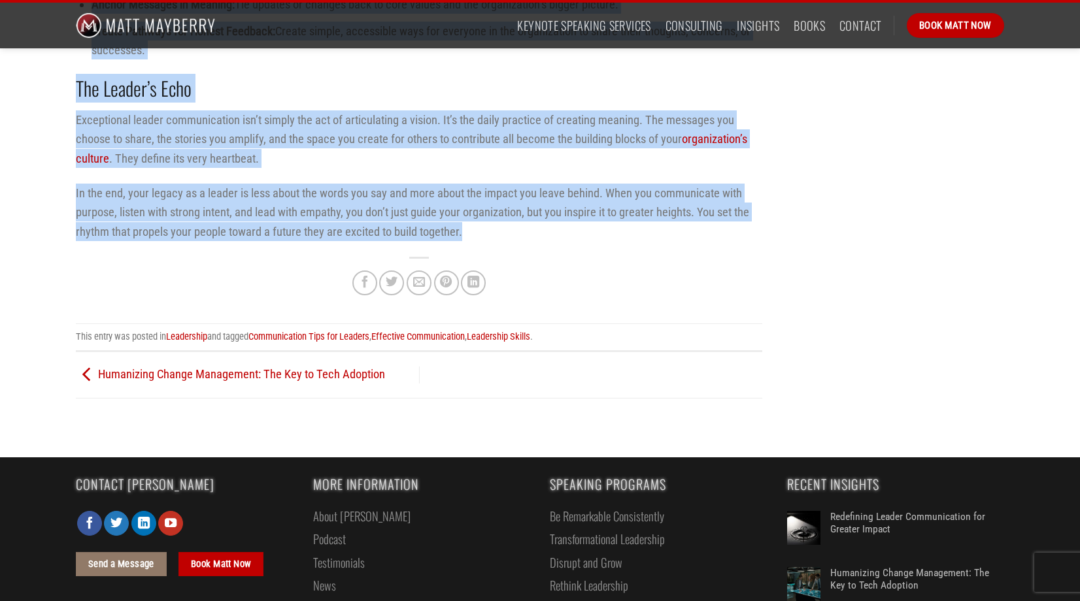
drag, startPoint x: 77, startPoint y: 96, endPoint x: 480, endPoint y: 241, distance: 427.9
copy div "A leader’s vision is worthless without the power and ability to communicate it.…"
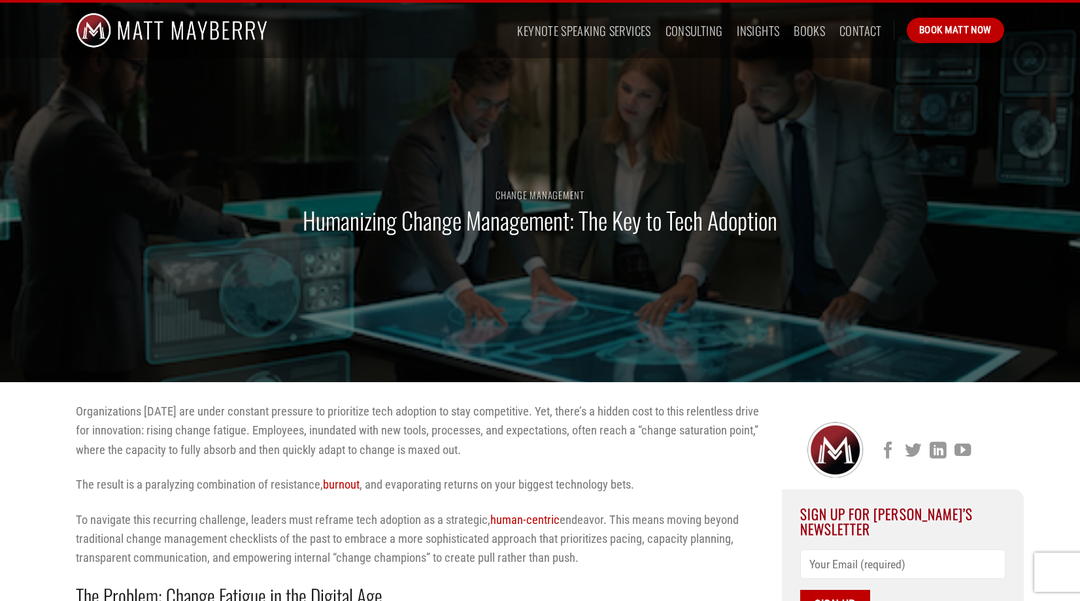
click at [363, 218] on h1 "Humanizing Change Management: The Key to Tech Adoption" at bounding box center [540, 220] width 475 height 31
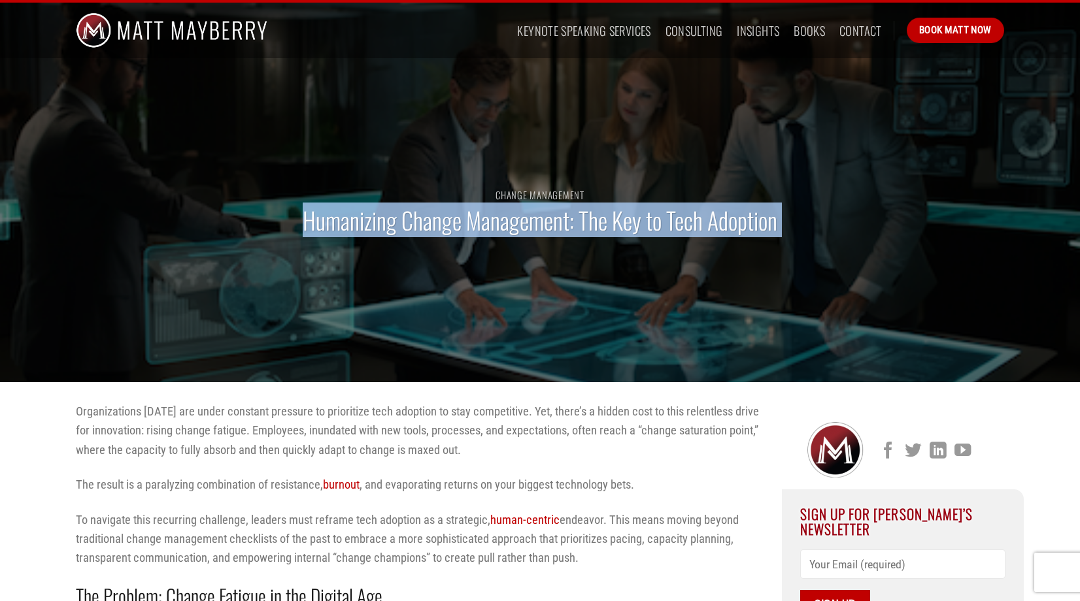
click at [363, 218] on h1 "Humanizing Change Management: The Key to Tech Adoption" at bounding box center [540, 220] width 475 height 31
copy div "Humanizing Change Management: The Key to Tech Adoption"
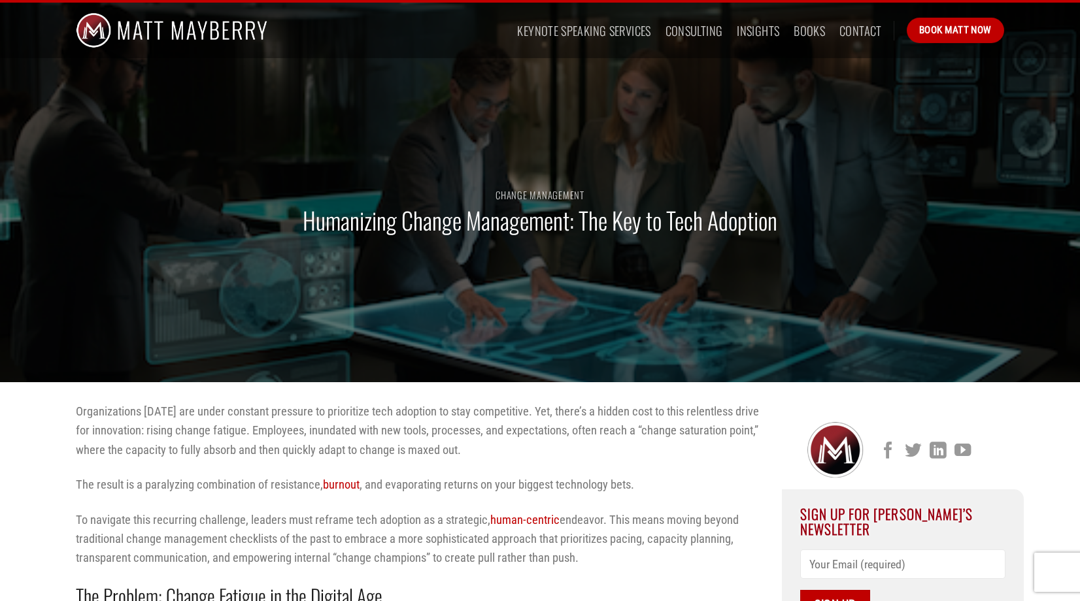
click at [325, 380] on div "Change Management Humanizing Change Management: The Key to Tech Adoption" at bounding box center [540, 219] width 948 height 327
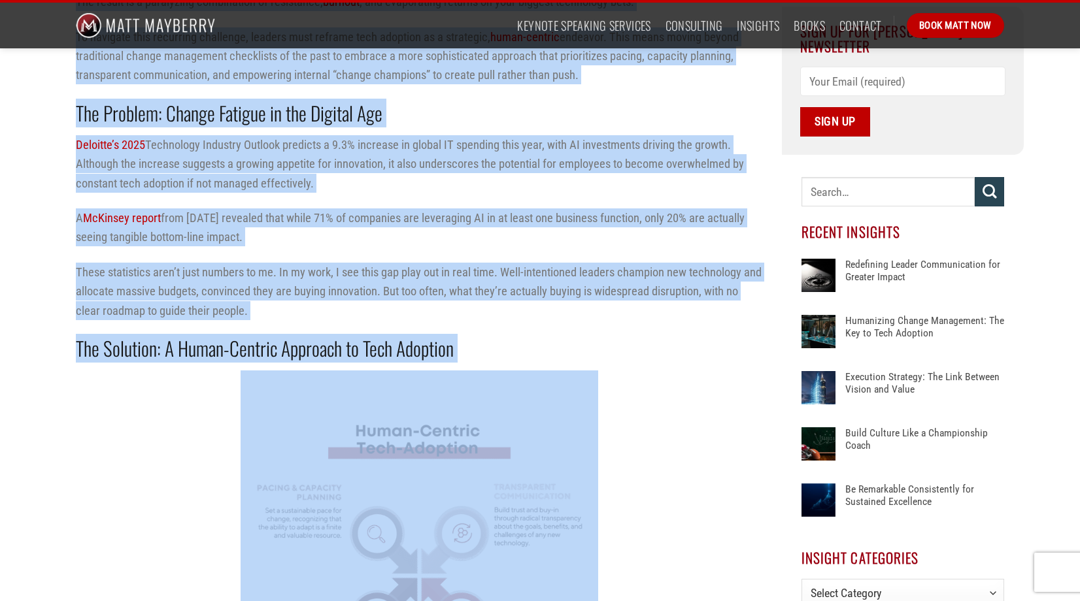
scroll to position [653, 0]
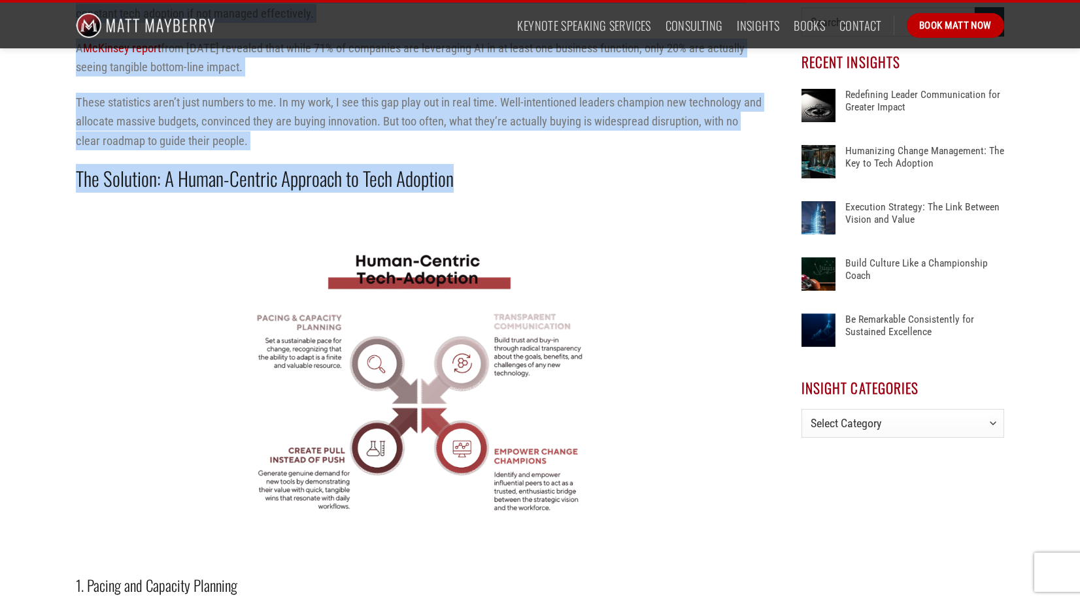
drag, startPoint x: 77, startPoint y: 177, endPoint x: 465, endPoint y: 175, distance: 387.7
copy div "Organizations today are under constant pressure to prioritize tech adoption to …"
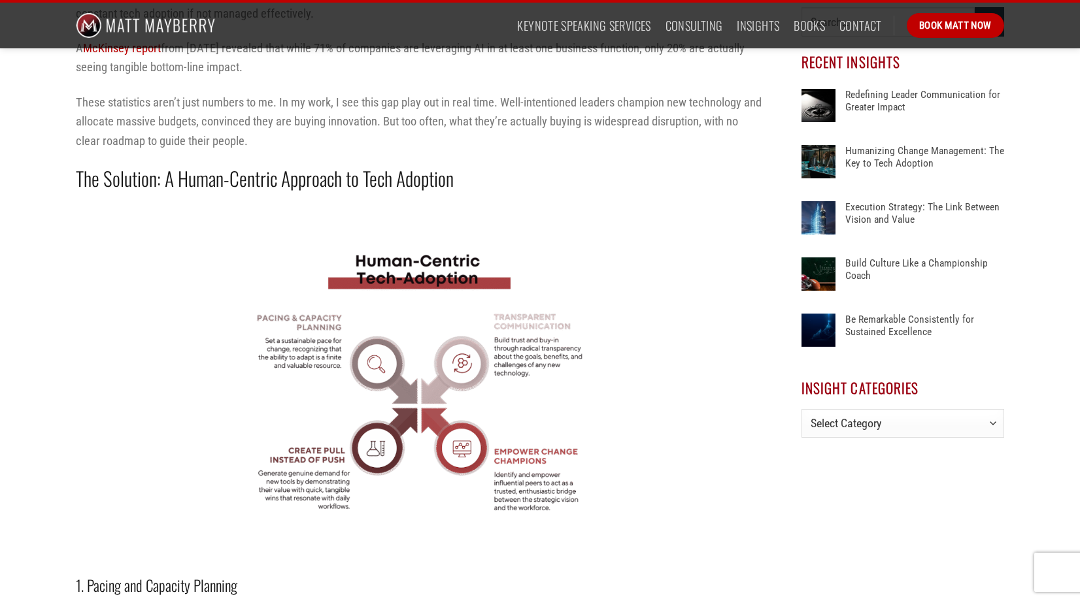
click at [174, 331] on p at bounding box center [419, 380] width 686 height 358
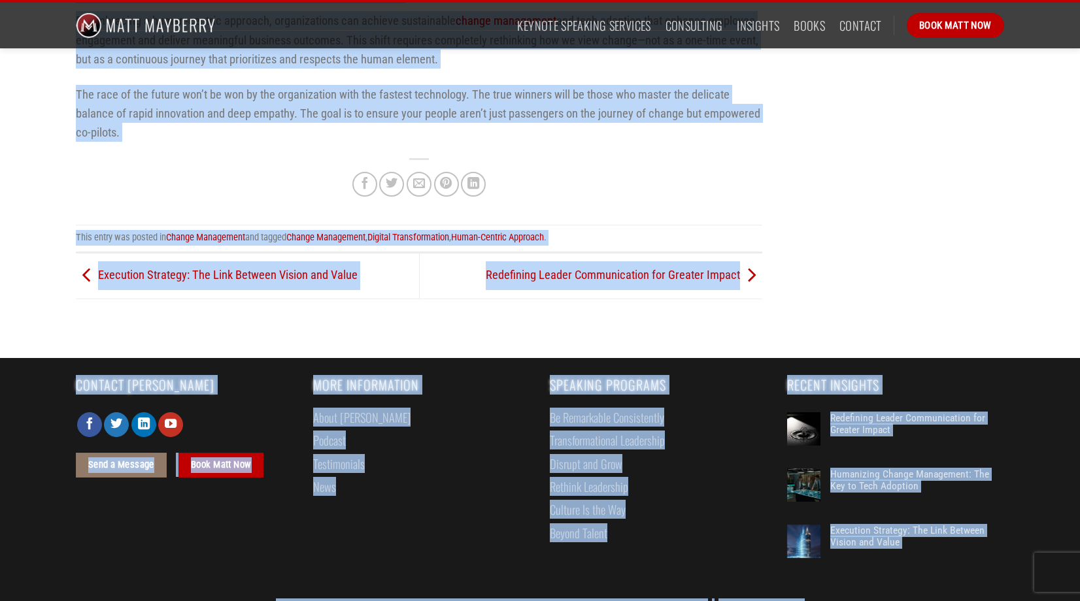
scroll to position [2089, 0]
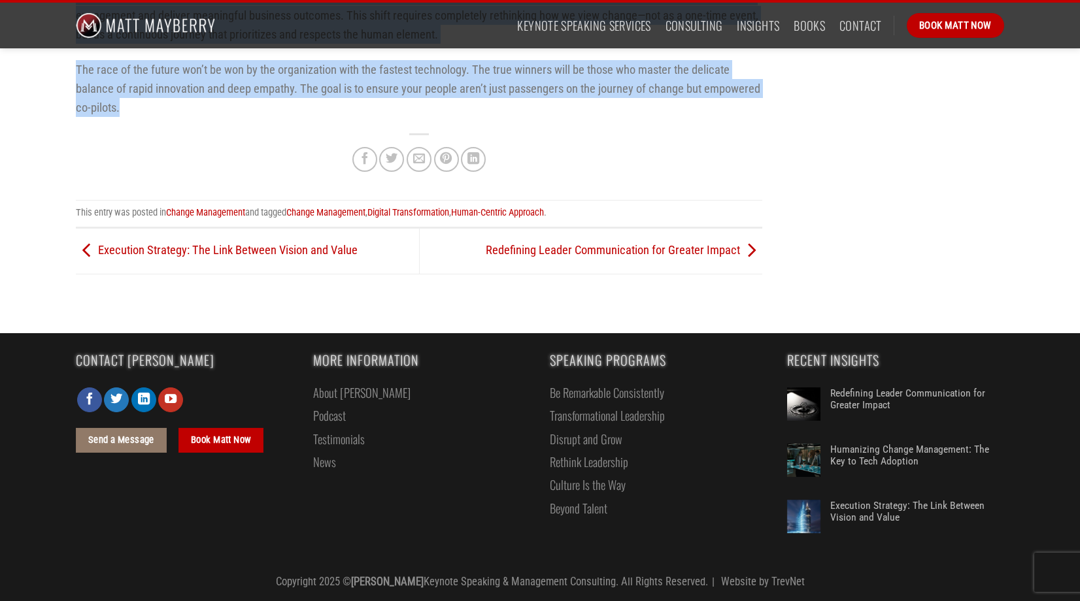
drag, startPoint x: 76, startPoint y: 172, endPoint x: 246, endPoint y: 110, distance: 181.0
copy div "1. Pacing and Capacity Planning Leaders must recognize that organizational capa…"
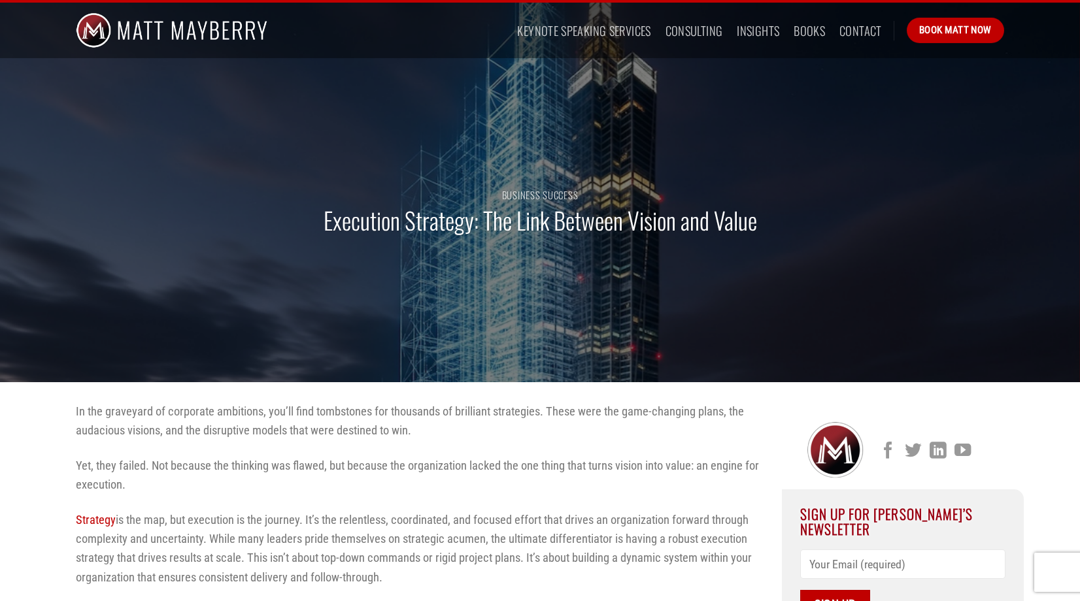
click at [426, 222] on h1 "Execution Strategy: The Link Between Vision and Value" at bounding box center [540, 220] width 433 height 31
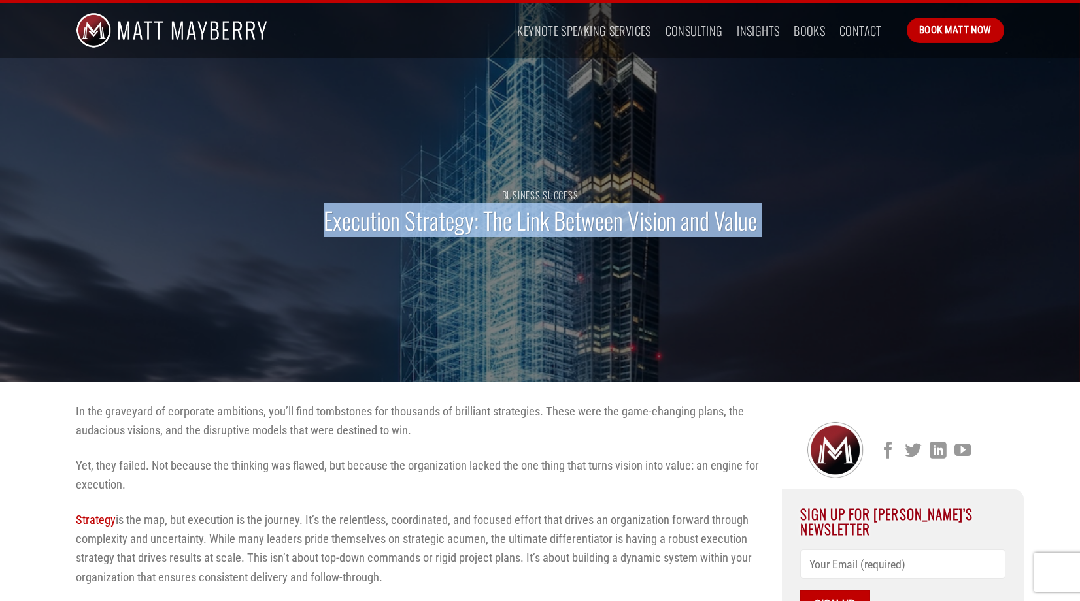
click at [426, 222] on h1 "Execution Strategy: The Link Between Vision and Value" at bounding box center [540, 220] width 433 height 31
copy div "Execution Strategy: The Link Between Vision and Value"
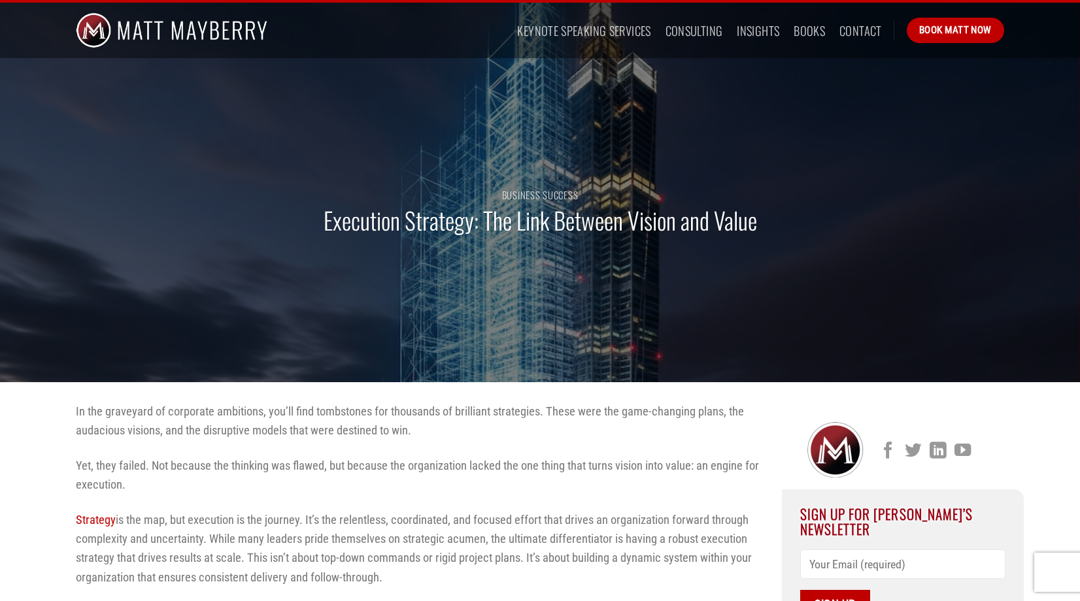
click at [184, 426] on p "In the graveyard of corporate ambitions, you’ll find tombstones for thousands o…" at bounding box center [419, 421] width 686 height 39
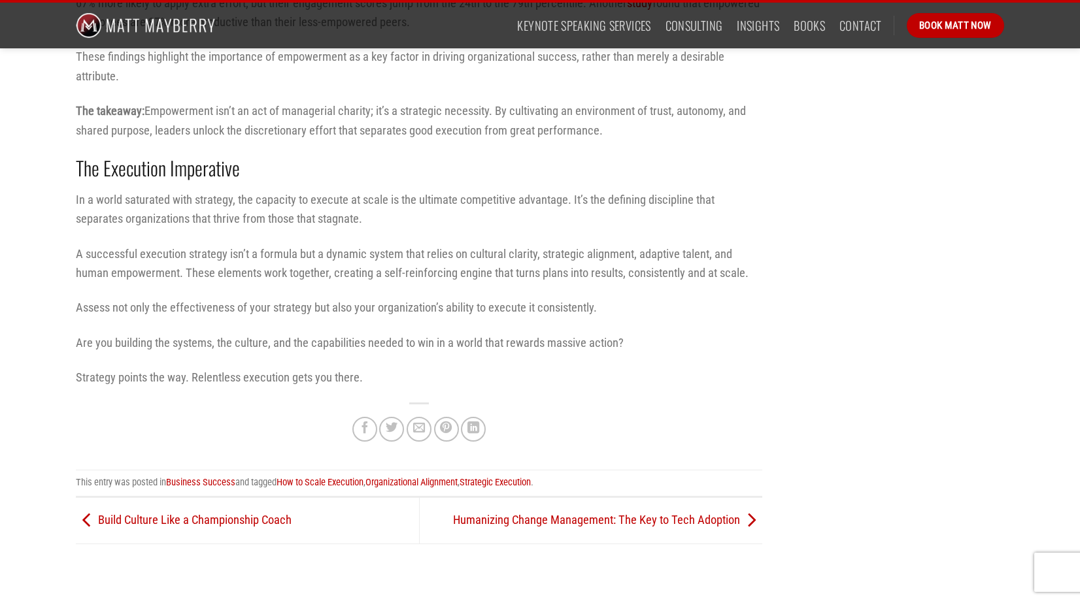
scroll to position [2008, 0]
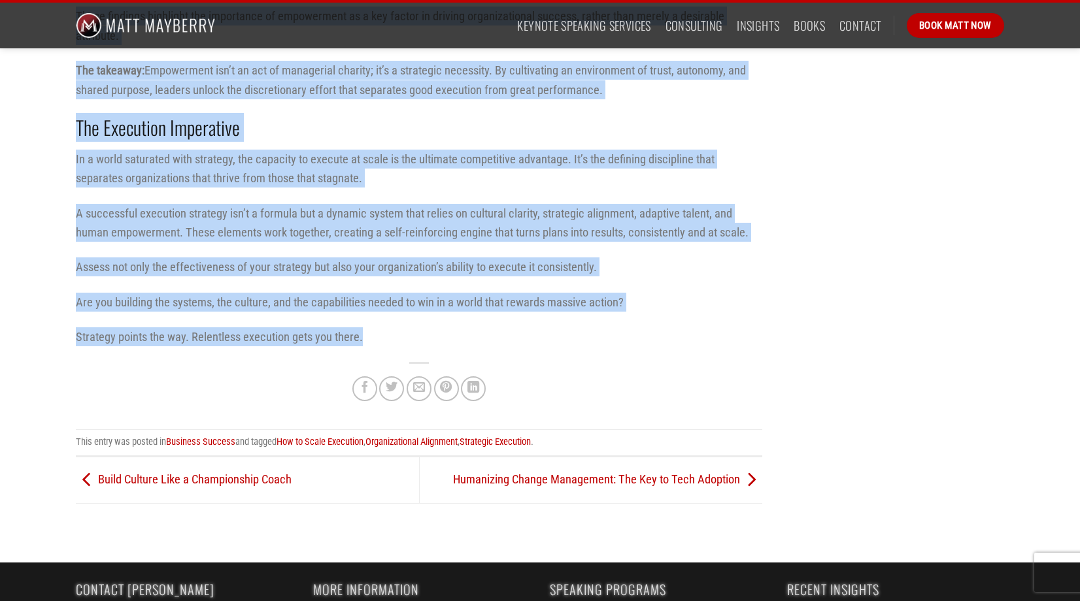
drag, startPoint x: 76, startPoint y: 61, endPoint x: 365, endPoint y: 376, distance: 427.1
copy div "In the graveyard of corporate ambitions, you’ll find tombstones for thousands o…"
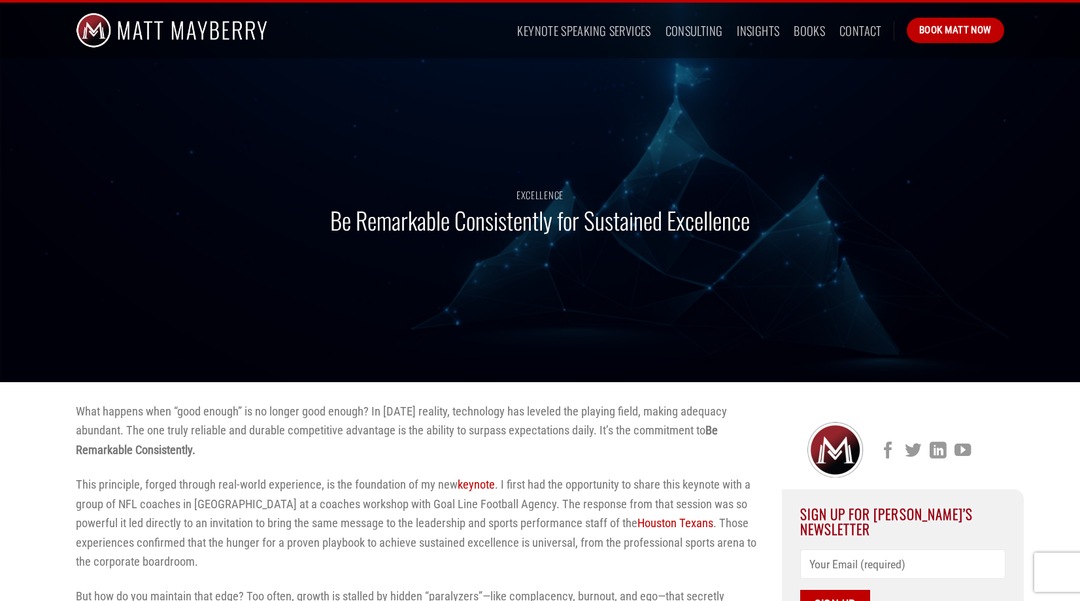
click at [431, 227] on h1 "Be Remarkable Consistently for Sustained Excellence" at bounding box center [540, 220] width 420 height 31
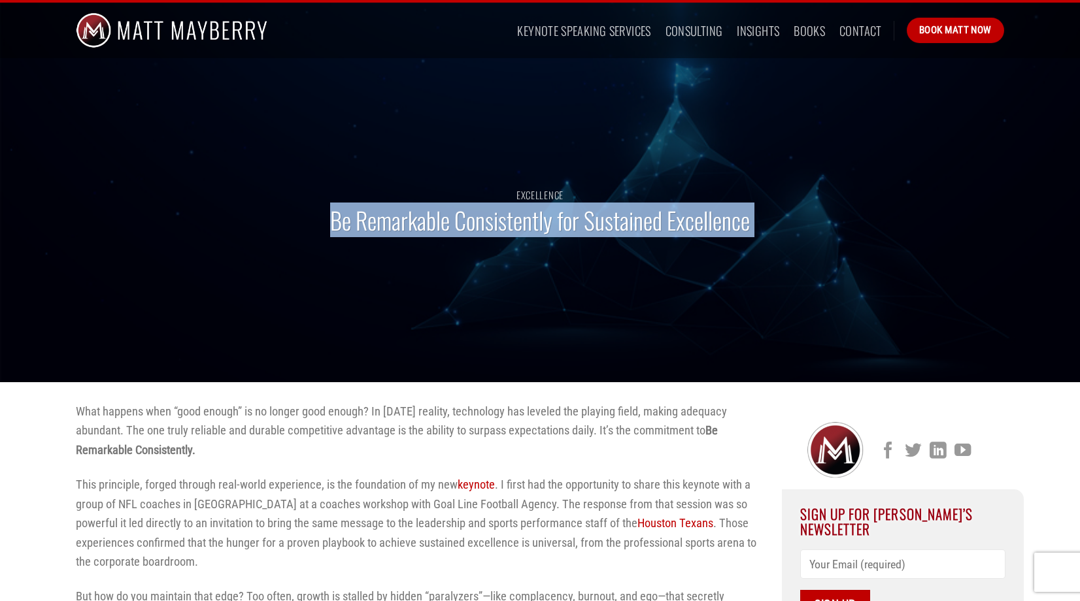
click at [431, 227] on h1 "Be Remarkable Consistently for Sustained Excellence" at bounding box center [540, 220] width 420 height 31
copy div "Be Remarkable Consistently for Sustained Excellence"
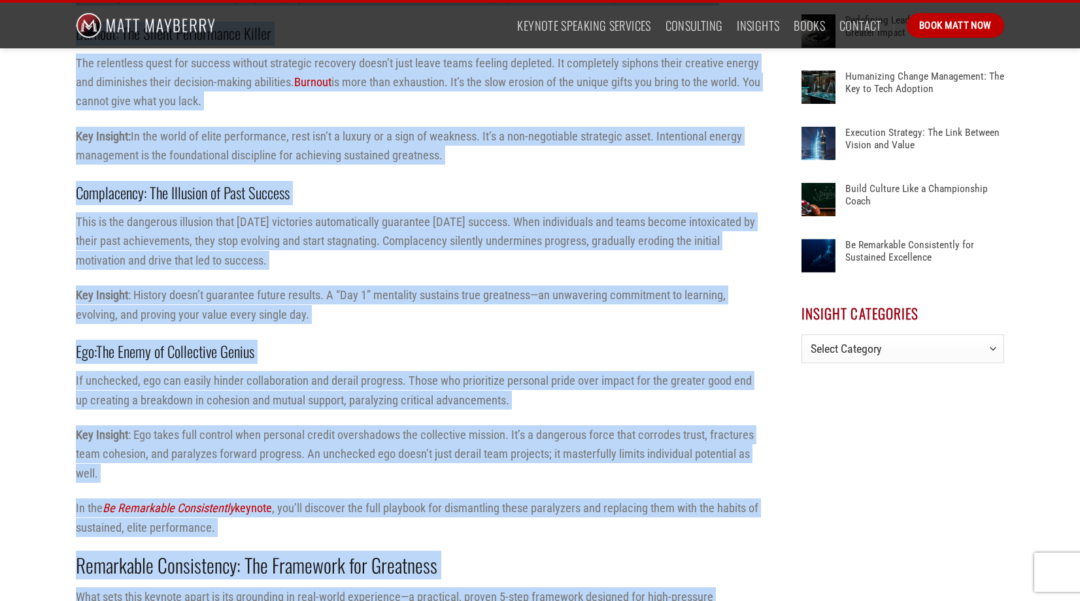
scroll to position [853, 0]
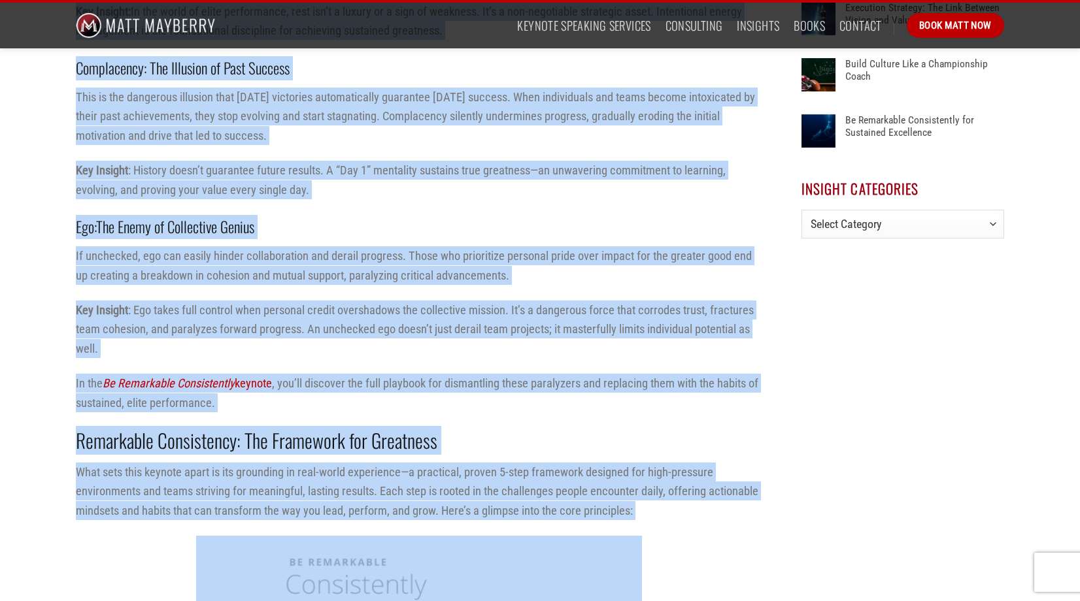
drag, startPoint x: 76, startPoint y: 105, endPoint x: 688, endPoint y: 524, distance: 741.3
copy div "What happens when “good enough” is no longer good enough? In today’s reality, t…"
click at [177, 357] on p "Key Insight : Ego takes full control when personal credit overshadows the colle…" at bounding box center [419, 330] width 686 height 58
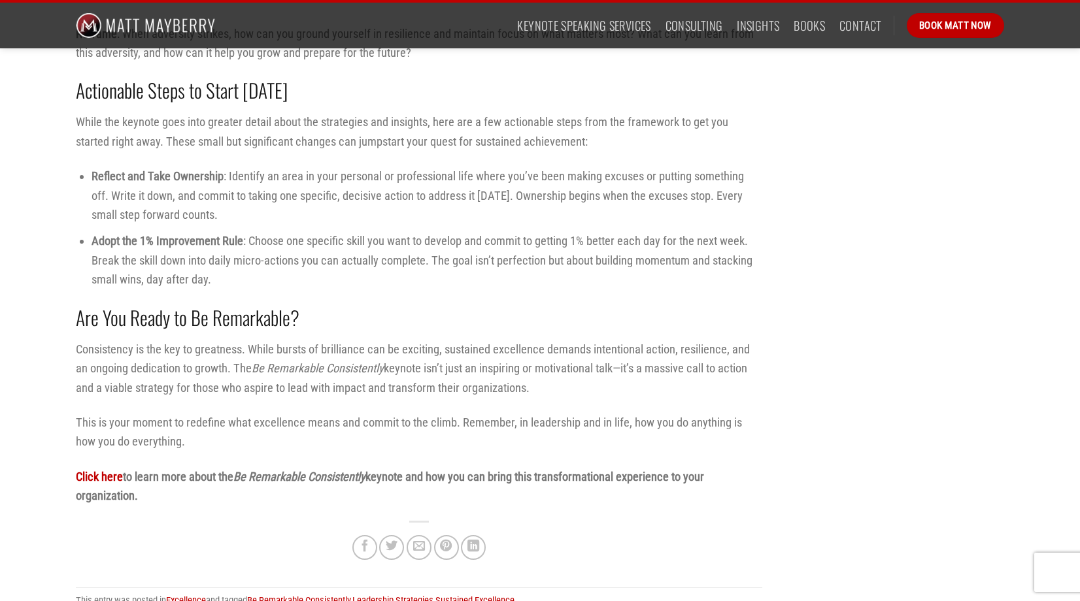
scroll to position [2406, 0]
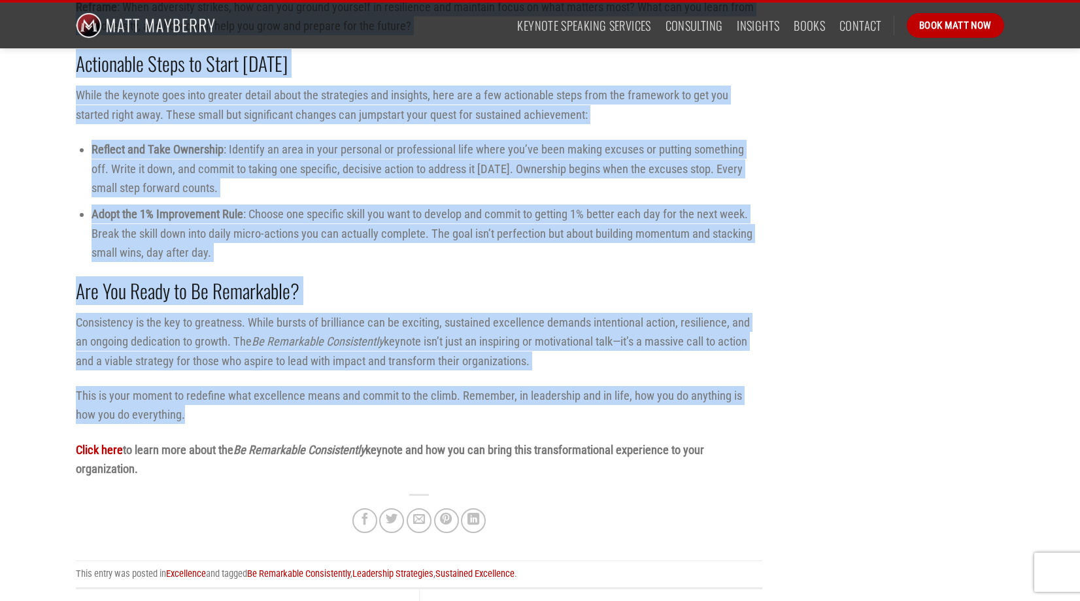
drag, startPoint x: 75, startPoint y: 154, endPoint x: 615, endPoint y: 421, distance: 602.6
copy div "1. Radical Ownership Real change begins with taking control of your actions, de…"
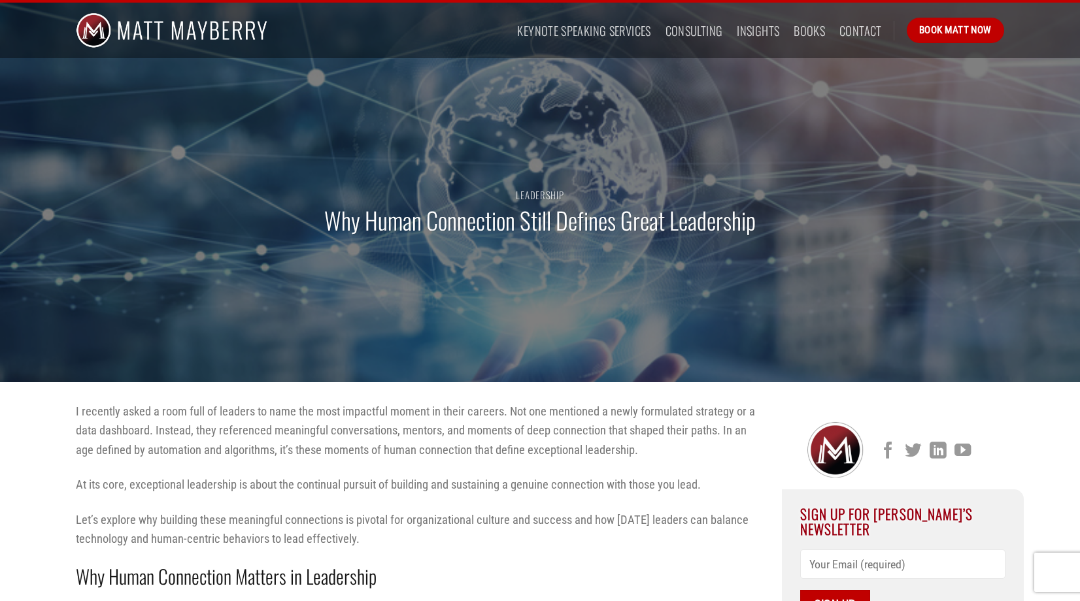
click at [477, 225] on h1 "Why Human Connection Still Defines Great Leadership" at bounding box center [539, 220] width 431 height 31
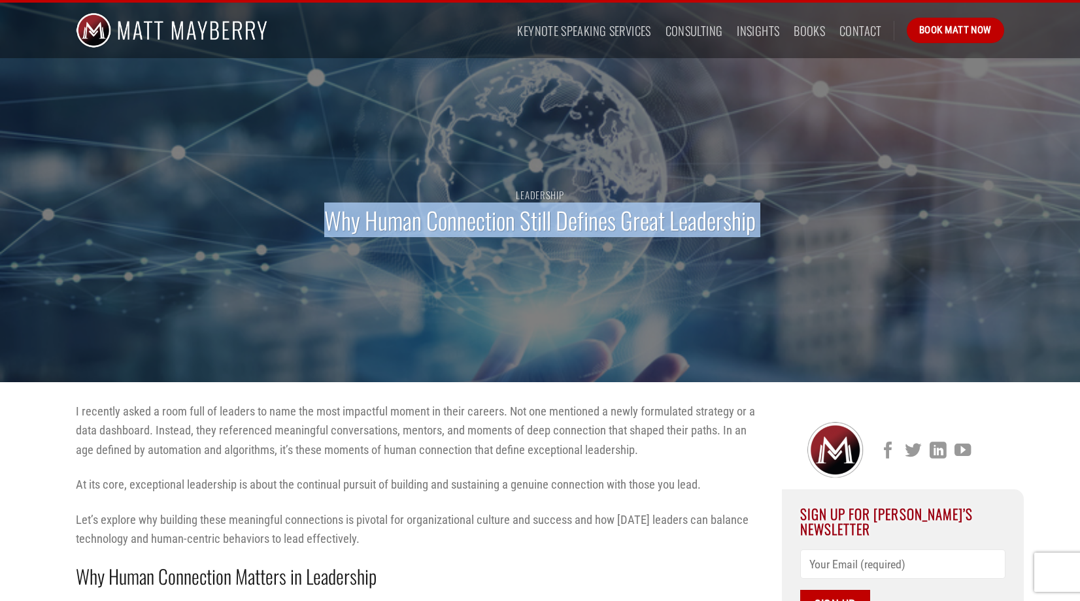
click at [477, 225] on h1 "Why Human Connection Still Defines Great Leadership" at bounding box center [539, 220] width 431 height 31
copy div "Why Human Connection Still Defines Great Leadership"
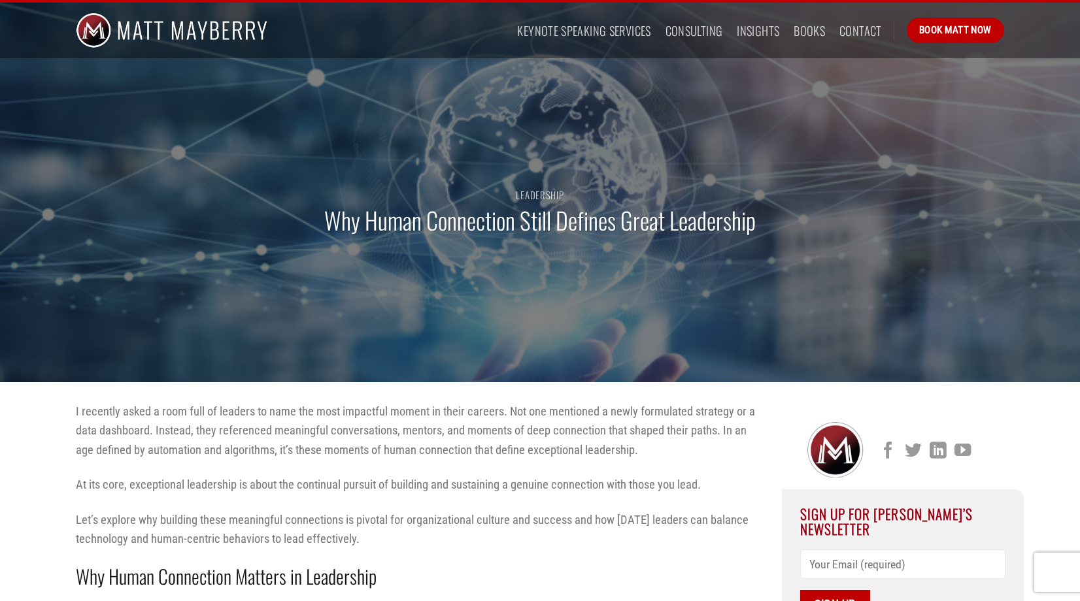
click at [316, 446] on p "I recently asked a room full of leaders to name the most impactful moment in th…" at bounding box center [419, 431] width 686 height 58
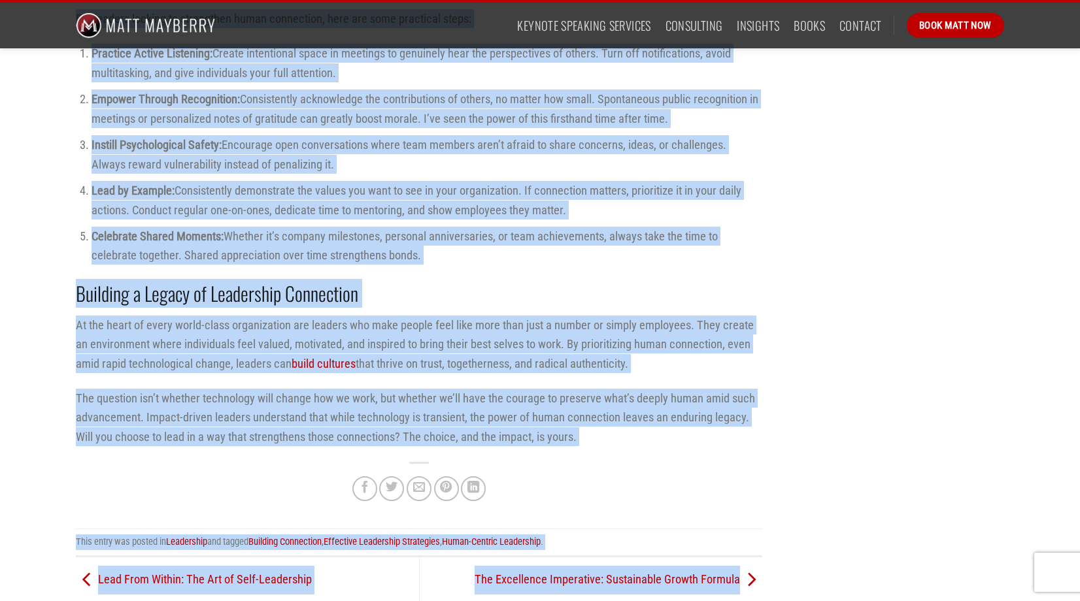
scroll to position [2034, 0]
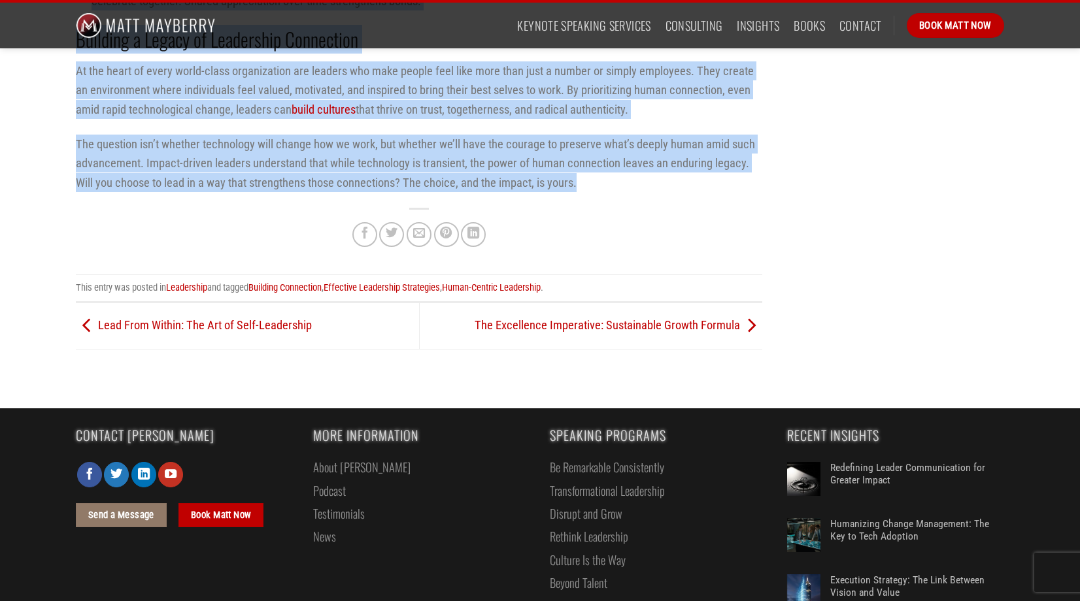
drag, startPoint x: 76, startPoint y: 118, endPoint x: 594, endPoint y: 172, distance: 520.6
copy div "I recently asked a room full of leaders to name the most impactful moment in th…"
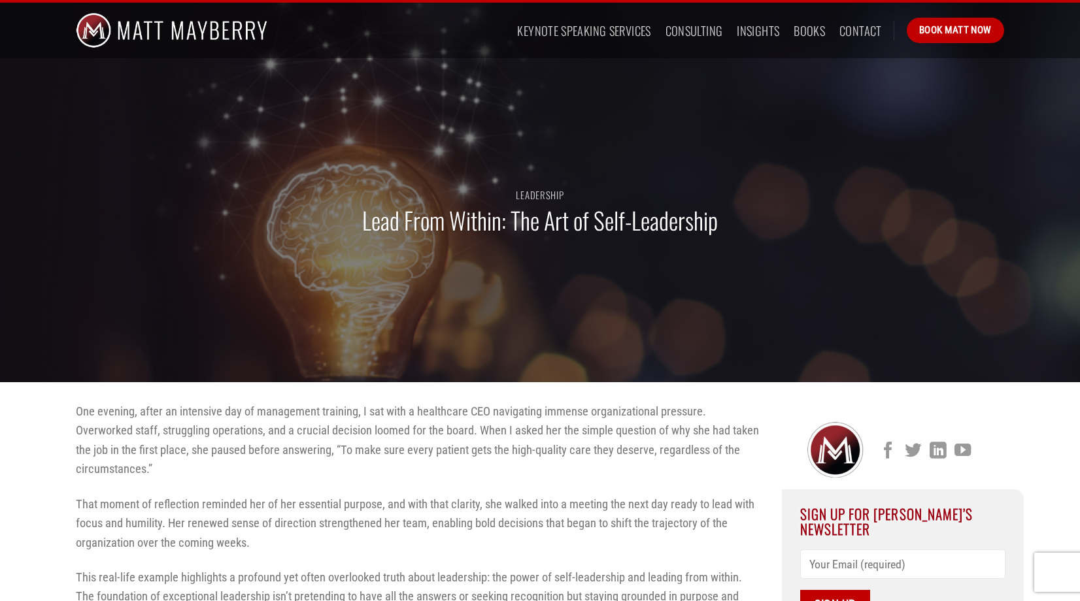
click at [459, 225] on h1 "Lead From Within: The Art of Self-Leadership" at bounding box center [540, 220] width 356 height 31
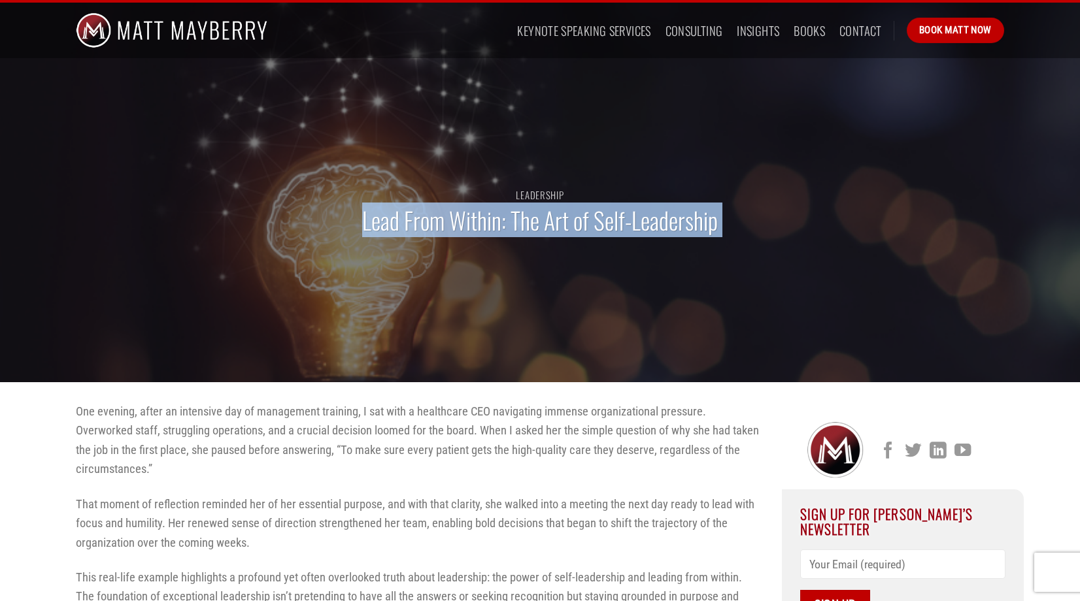
click at [459, 225] on h1 "Lead From Within: The Art of Self-Leadership" at bounding box center [540, 220] width 356 height 31
copy div "Lead From Within: The Art of Self-Leadership"
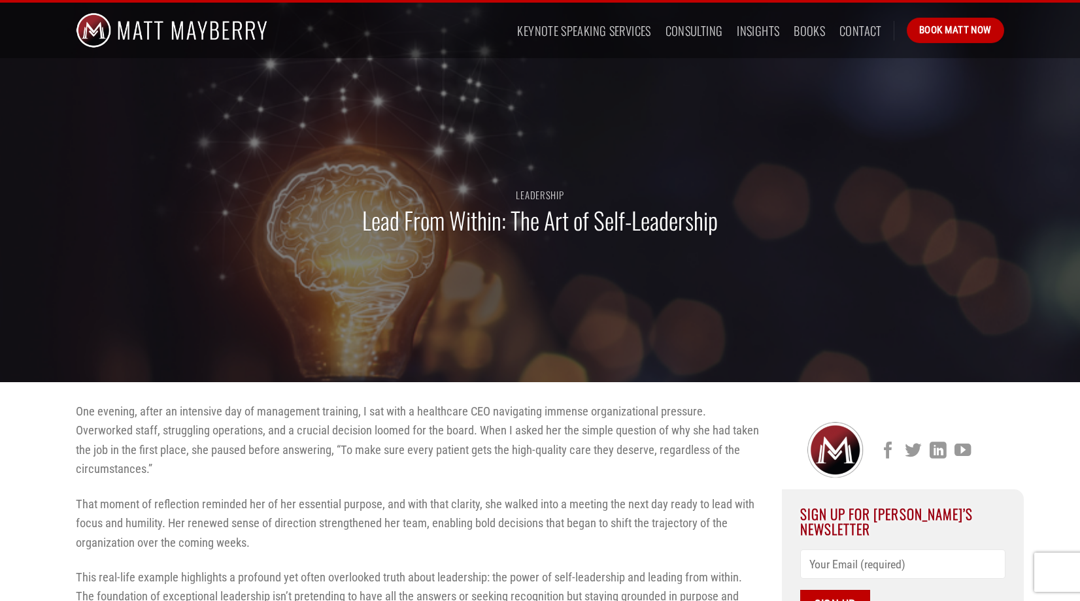
click at [341, 452] on p "One evening, after an intensive day of management training, I sat with a health…" at bounding box center [419, 440] width 686 height 77
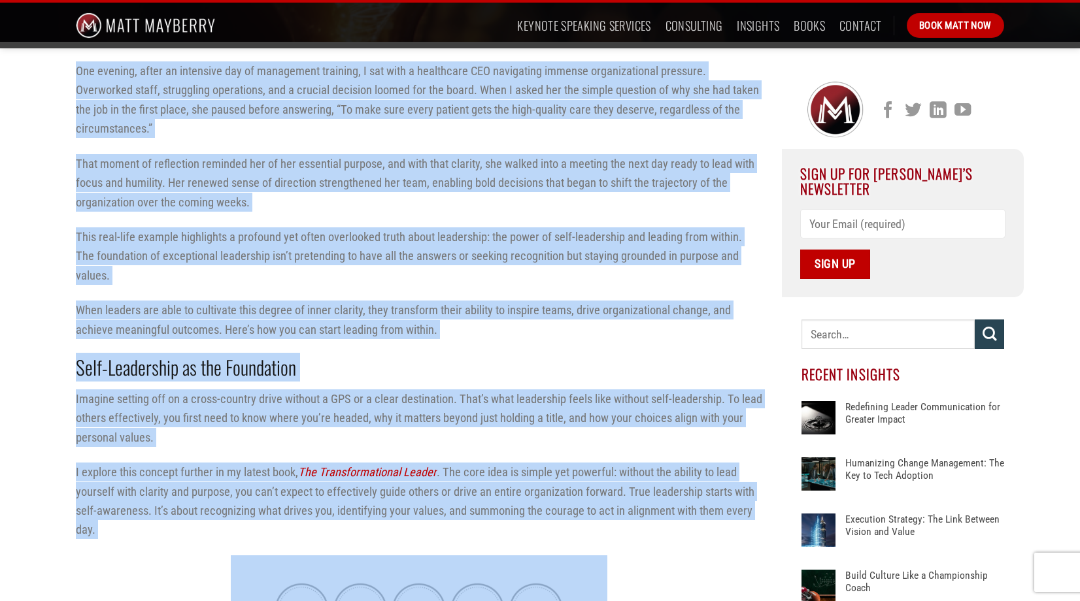
scroll to position [364, 0]
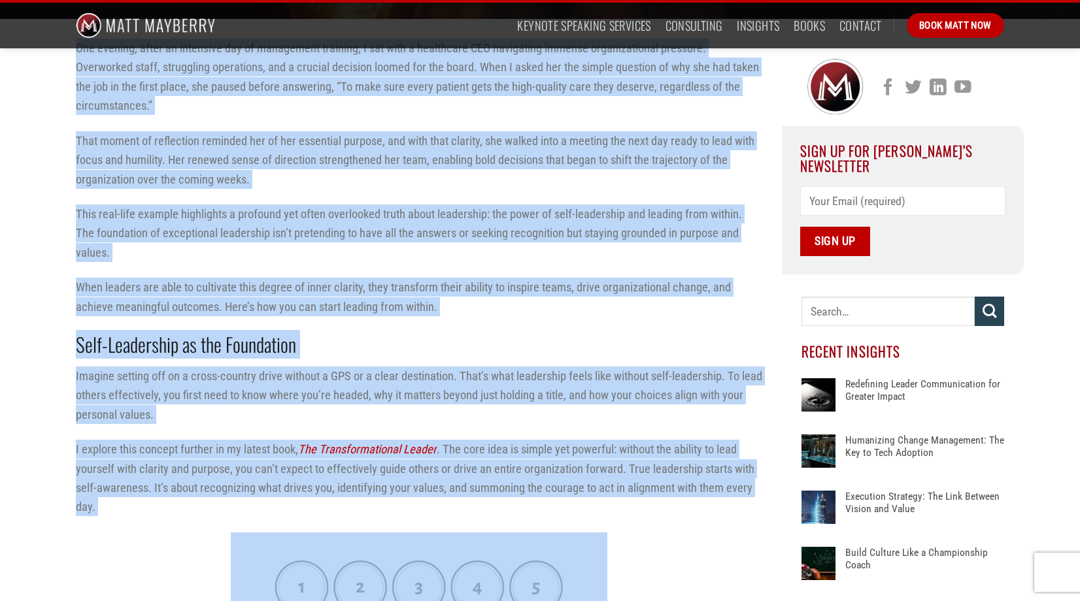
drag, startPoint x: 78, startPoint y: 174, endPoint x: 175, endPoint y: 519, distance: 358.3
copy div "One evening, after an intensive day of management training, I sat with a health…"
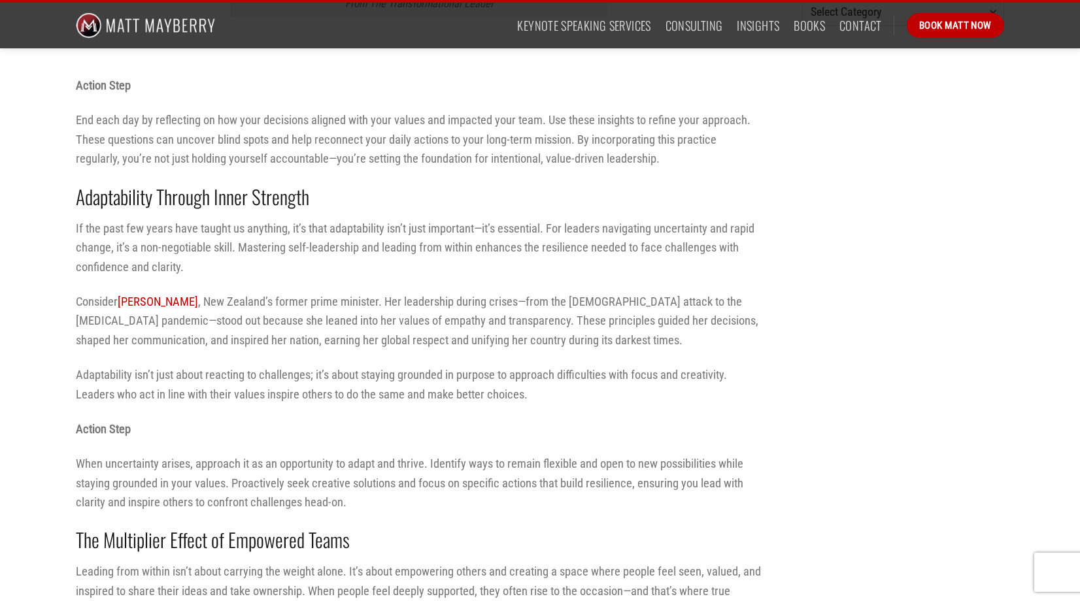
scroll to position [998, 0]
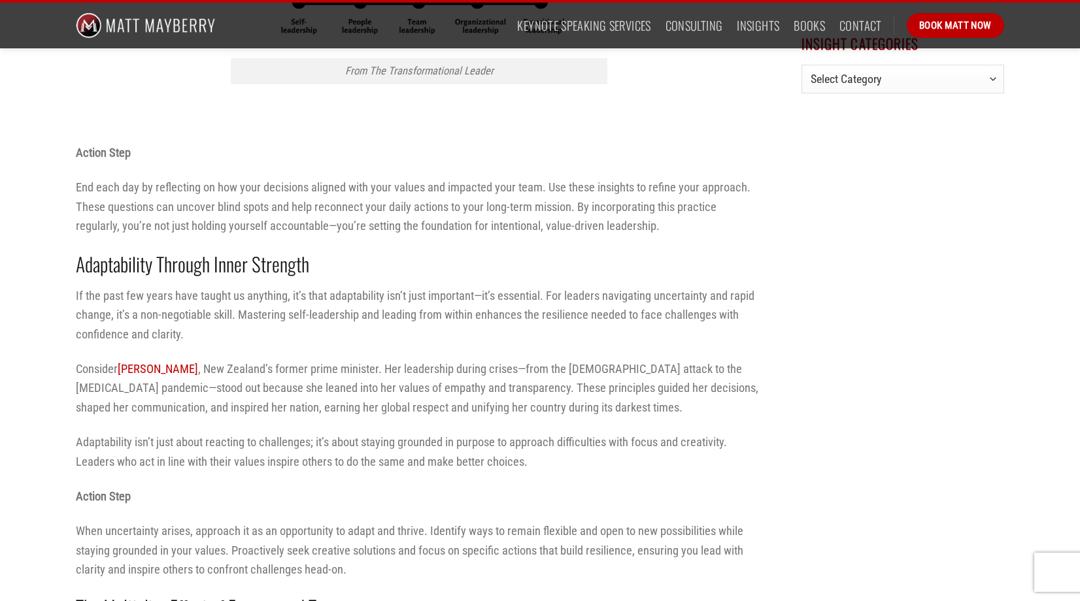
click at [79, 155] on strong "Action Step" at bounding box center [103, 153] width 55 height 14
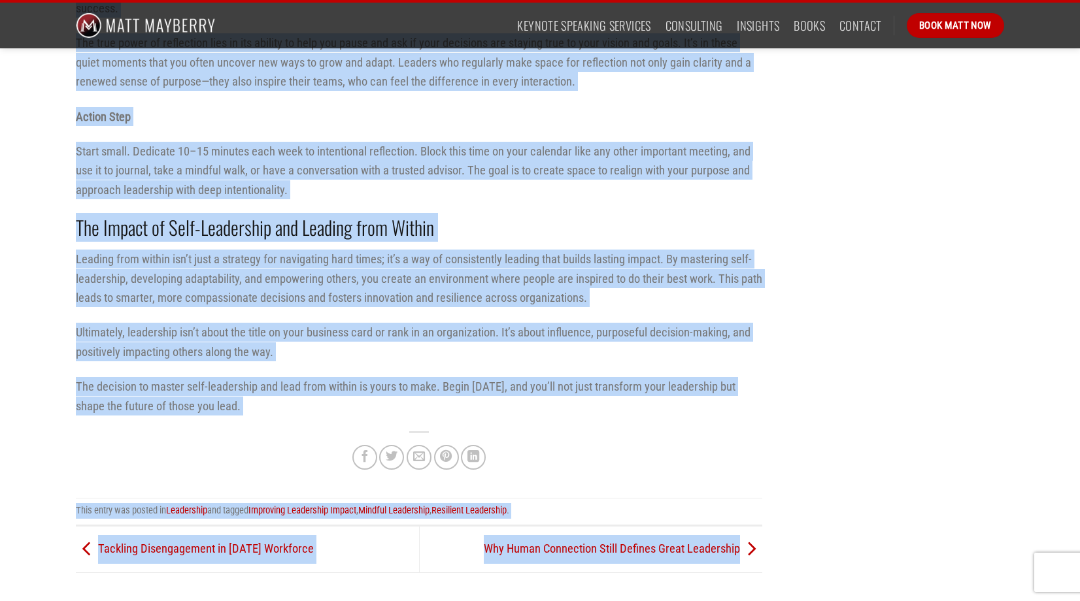
scroll to position [2342, 0]
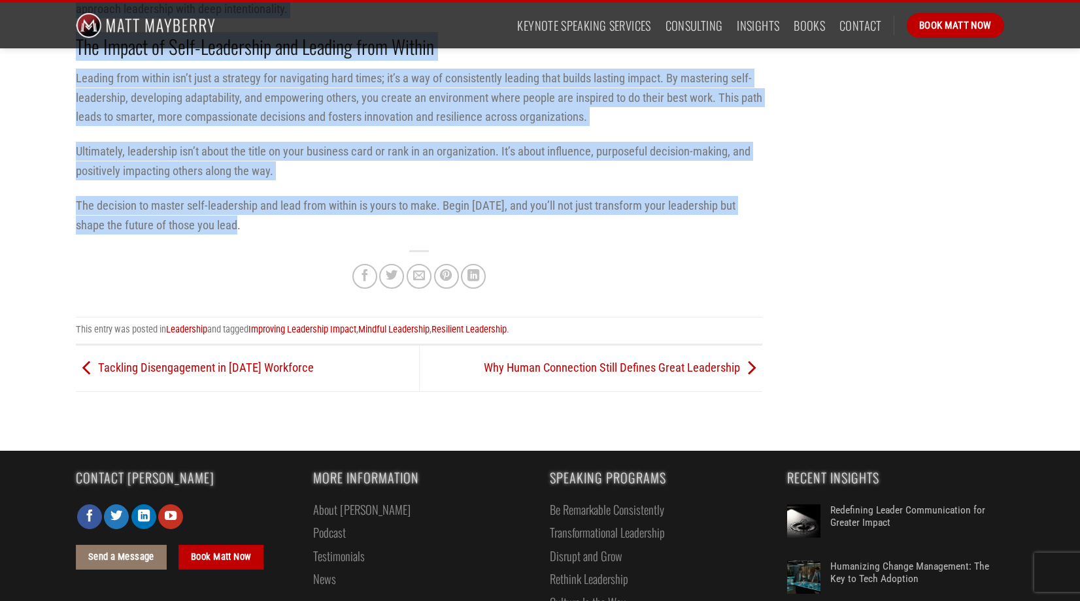
drag, startPoint x: 77, startPoint y: 150, endPoint x: 232, endPoint y: 209, distance: 166.0
copy div "Action Step End each day by reflecting on how your decisions aligned with your …"
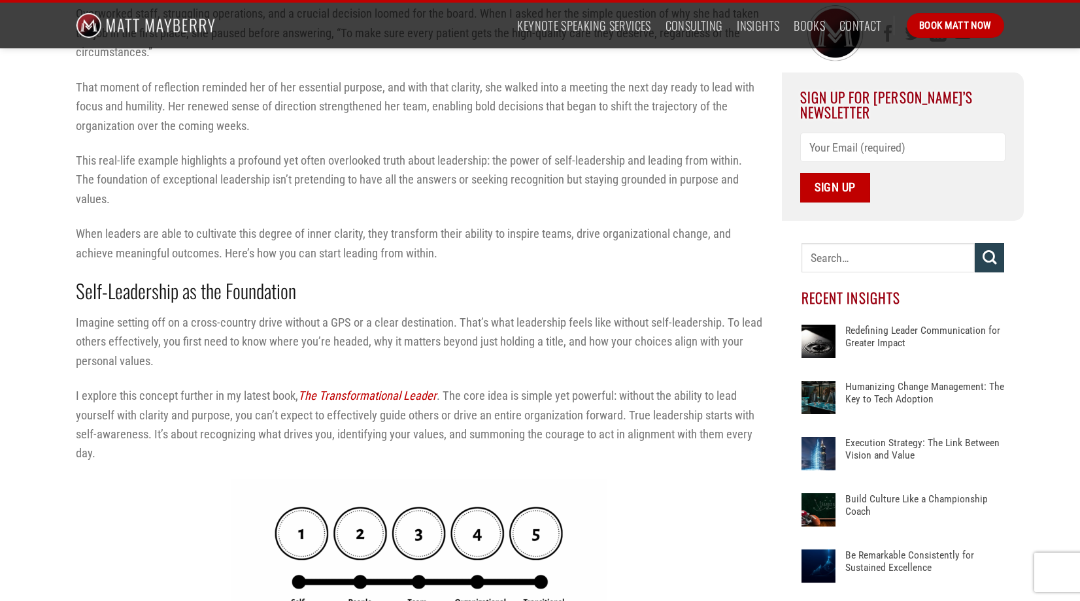
scroll to position [0, 0]
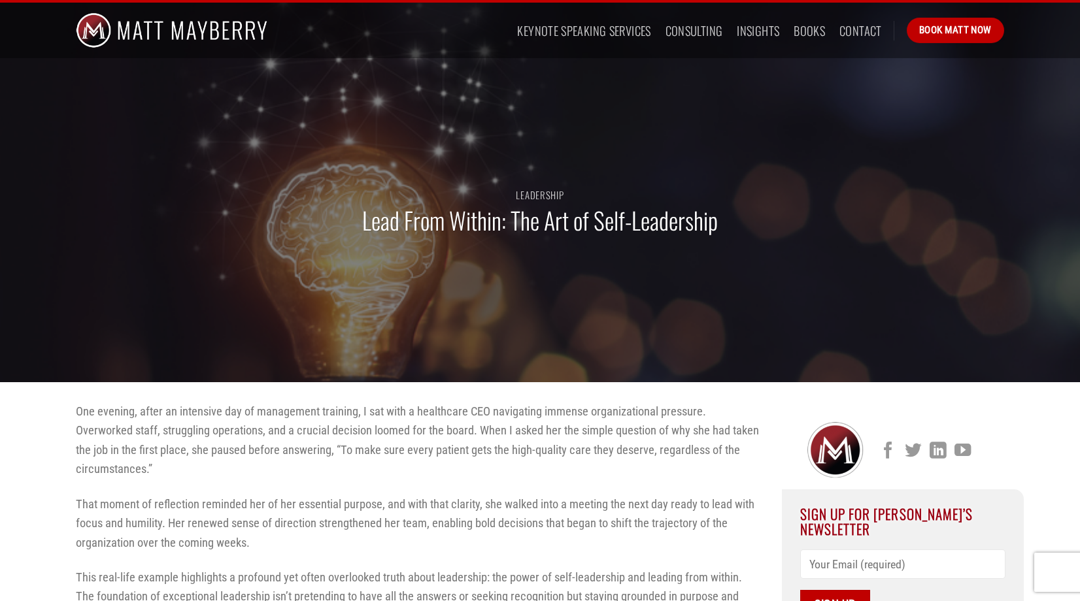
click at [447, 223] on h1 "Lead From Within: The Art of Self-Leadership" at bounding box center [540, 220] width 356 height 31
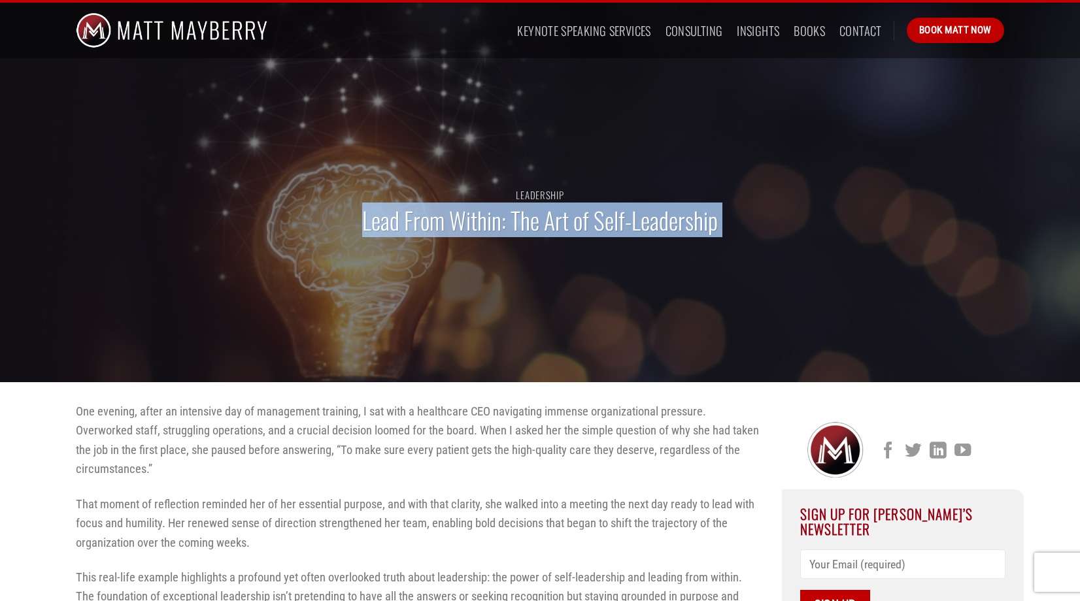
click at [447, 223] on h1 "Lead From Within: The Art of Self-Leadership" at bounding box center [540, 220] width 356 height 31
copy div "Lead From Within: The Art of Self-Leadership"
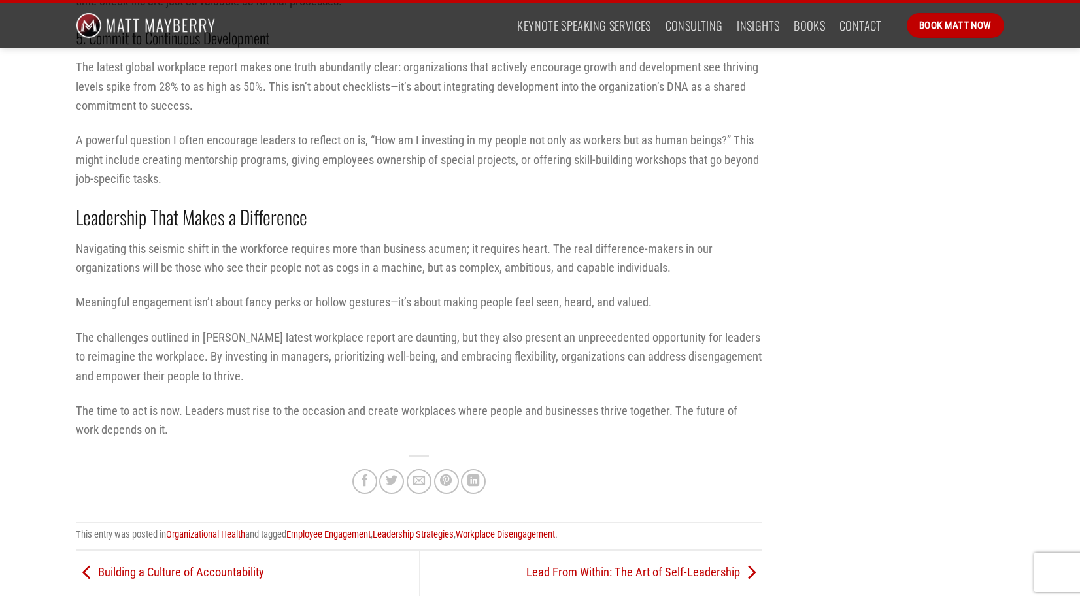
scroll to position [1787, 0]
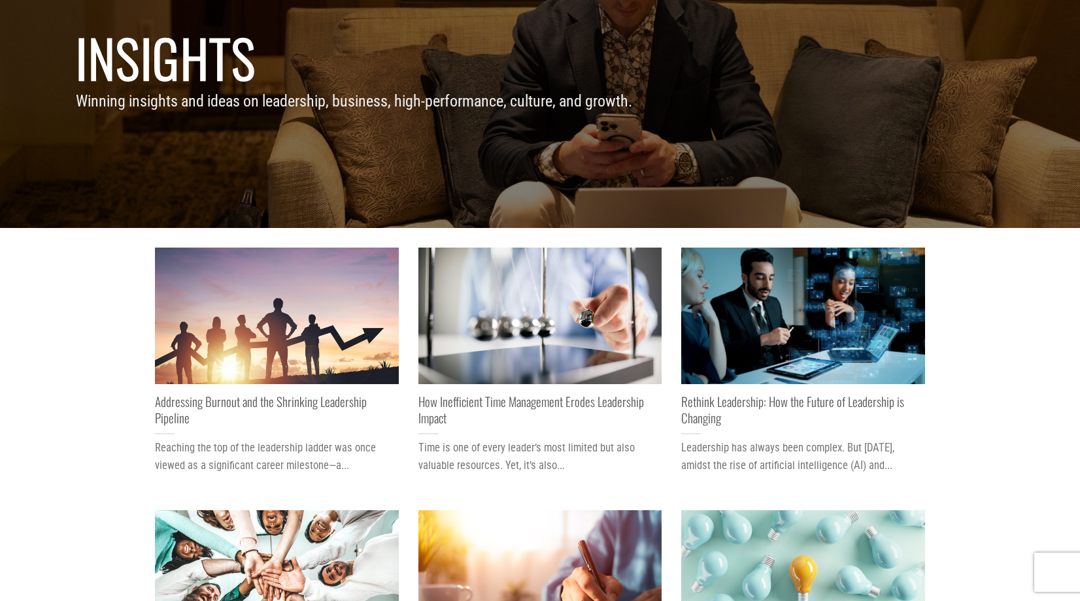
scroll to position [294, 0]
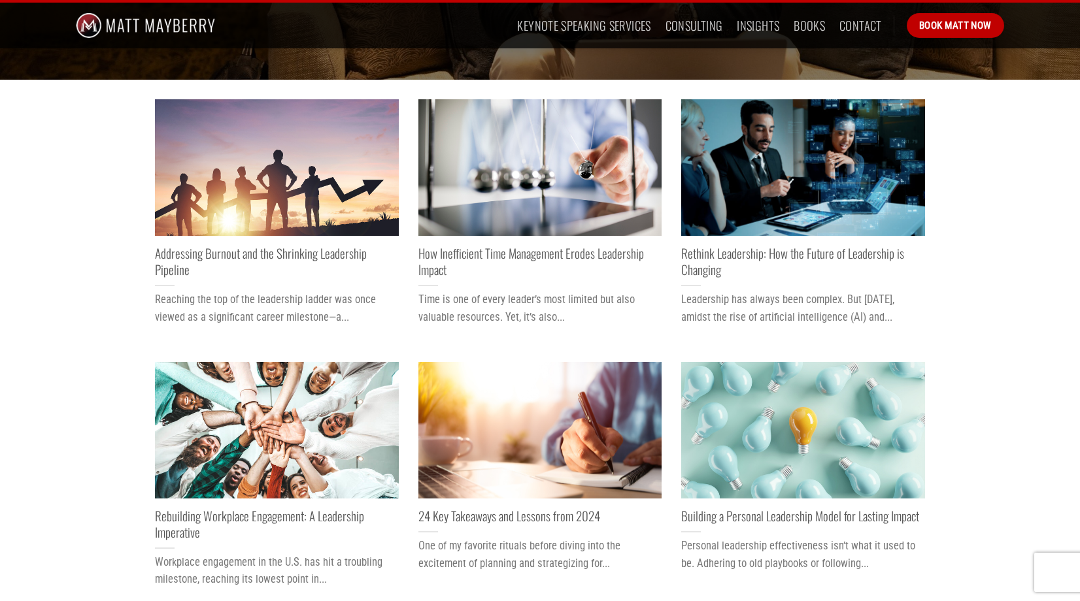
click at [272, 165] on img "Addressing Burnout and the Shrinking Leadership Pipeline" at bounding box center [277, 167] width 244 height 137
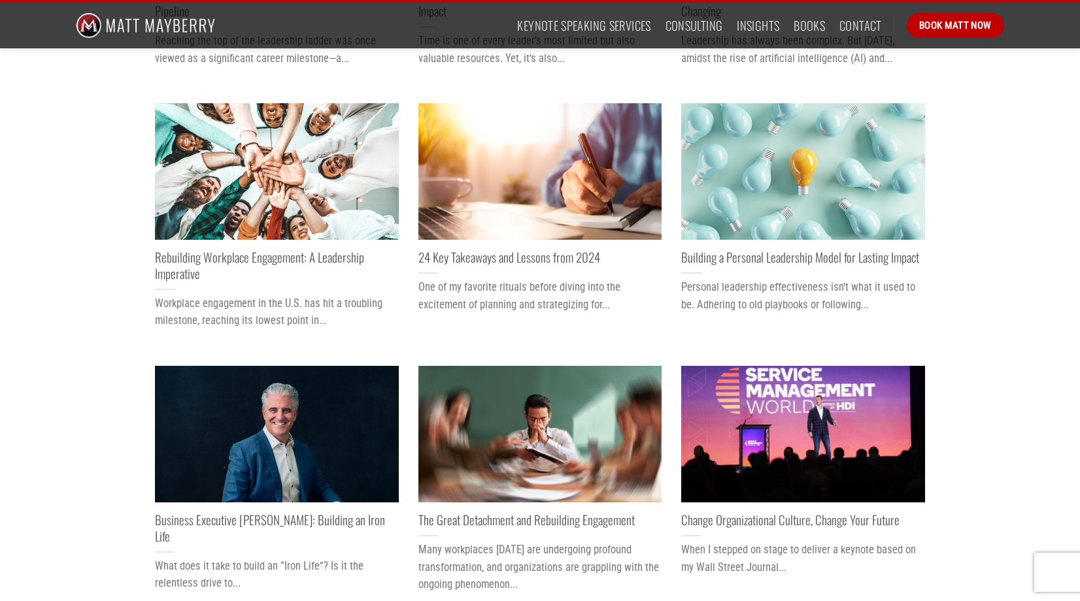
scroll to position [553, 0]
click at [787, 143] on img "Building a Personal Leadership Model for Lasting Impact" at bounding box center [803, 171] width 244 height 137
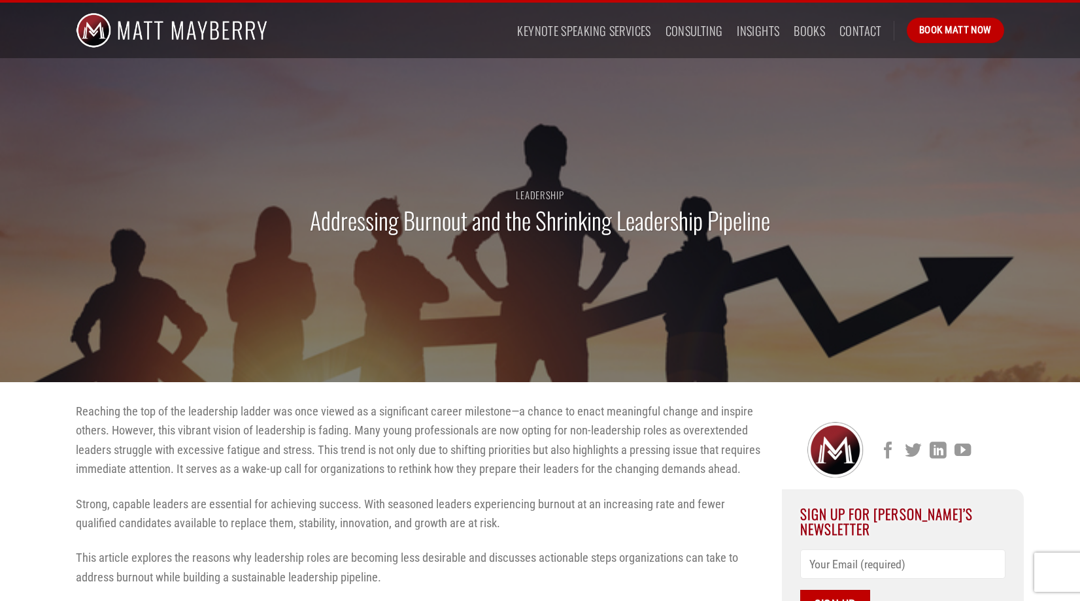
click at [411, 223] on h1 "Addressing Burnout and the Shrinking Leadership Pipeline" at bounding box center [540, 220] width 460 height 31
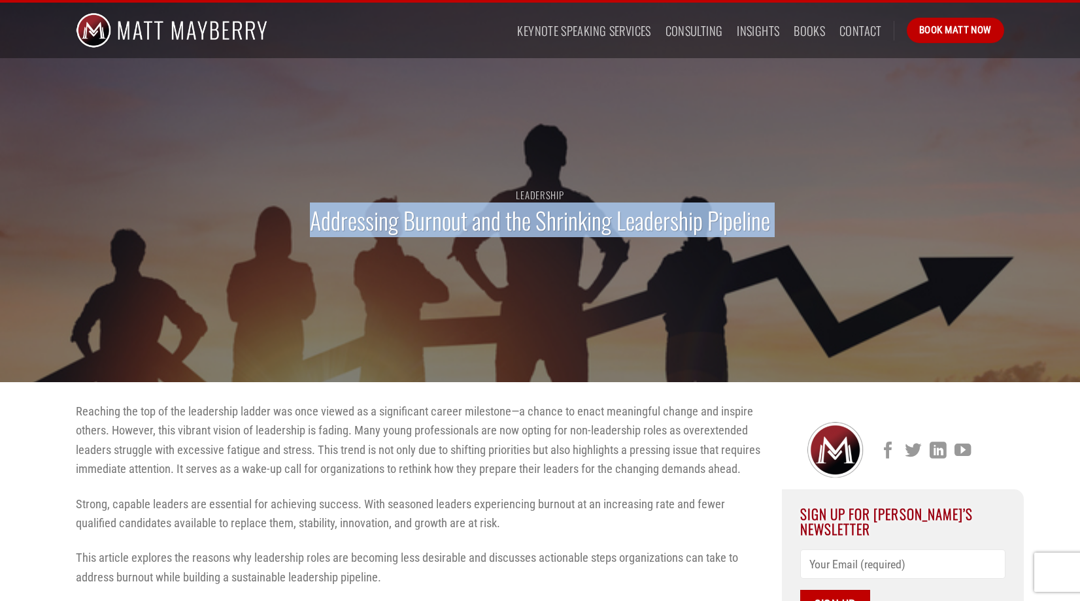
click at [411, 223] on h1 "Addressing Burnout and the Shrinking Leadership Pipeline" at bounding box center [540, 220] width 460 height 31
copy div "Addressing Burnout and the Shrinking Leadership Pipeline"
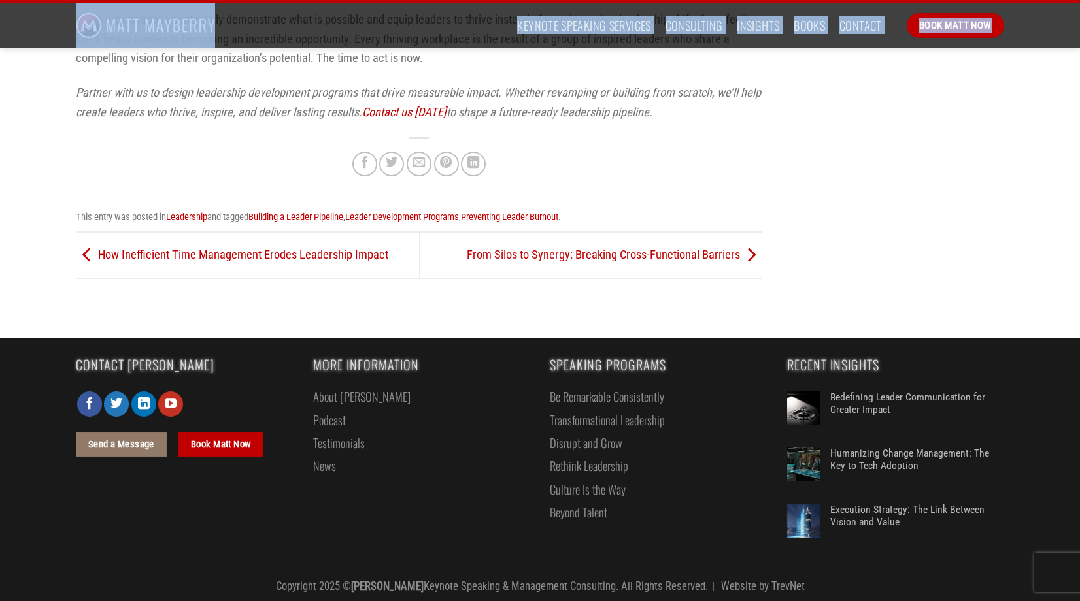
scroll to position [2633, 0]
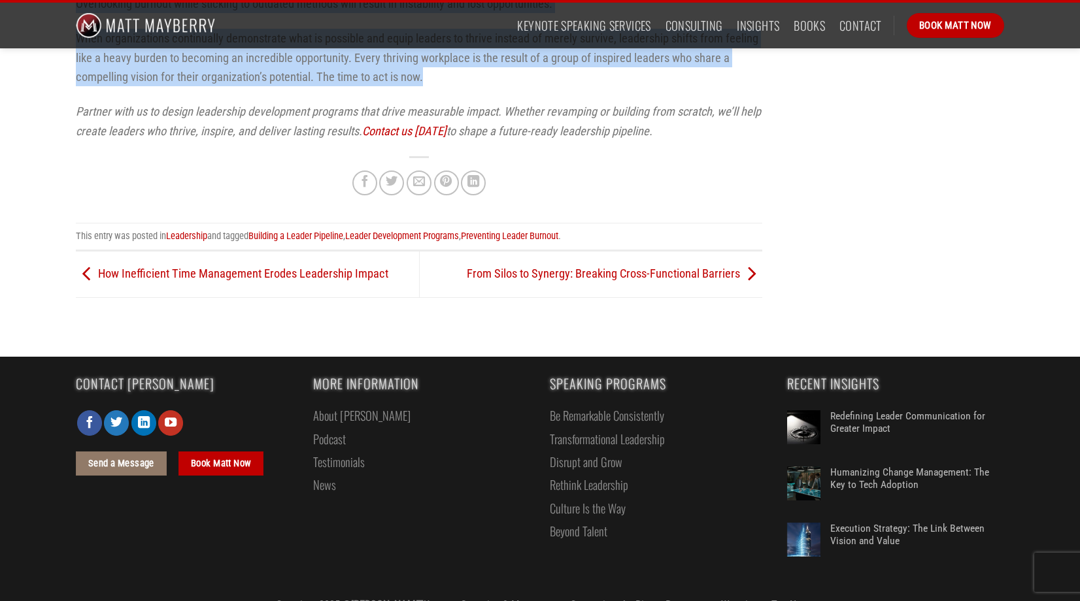
drag, startPoint x: 78, startPoint y: 80, endPoint x: 430, endPoint y: 116, distance: 353.5
copy div "Loremips dol sit am con adipiscing elitse doe temp incidi ut l etdoloremag aliq…"
click at [518, 86] on p "When organizations continually demonstrate what is possible and equip leaders t…" at bounding box center [419, 58] width 686 height 58
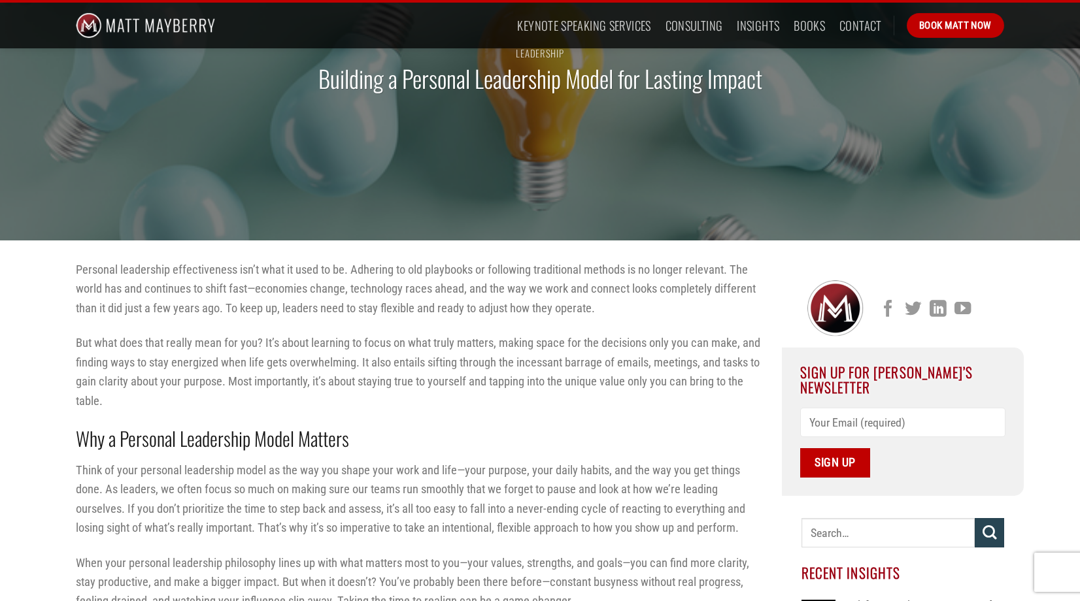
scroll to position [62, 0]
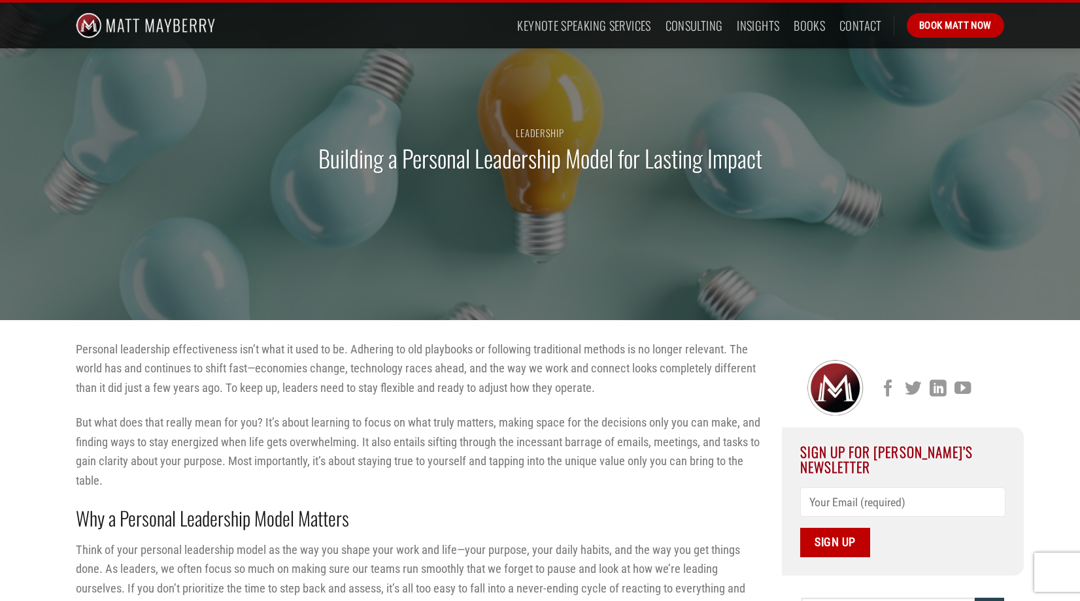
click at [465, 159] on h1 "Building a Personal Leadership Model for Lasting Impact" at bounding box center [540, 158] width 444 height 31
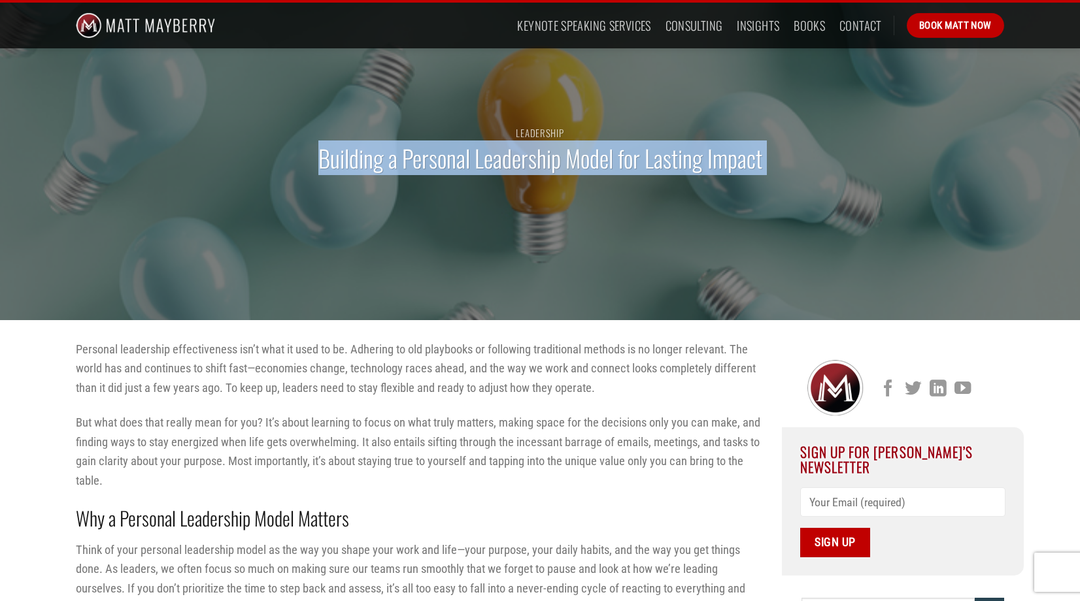
click at [465, 159] on h1 "Building a Personal Leadership Model for Lasting Impact" at bounding box center [540, 158] width 444 height 31
